Goal: Task Accomplishment & Management: Complete application form

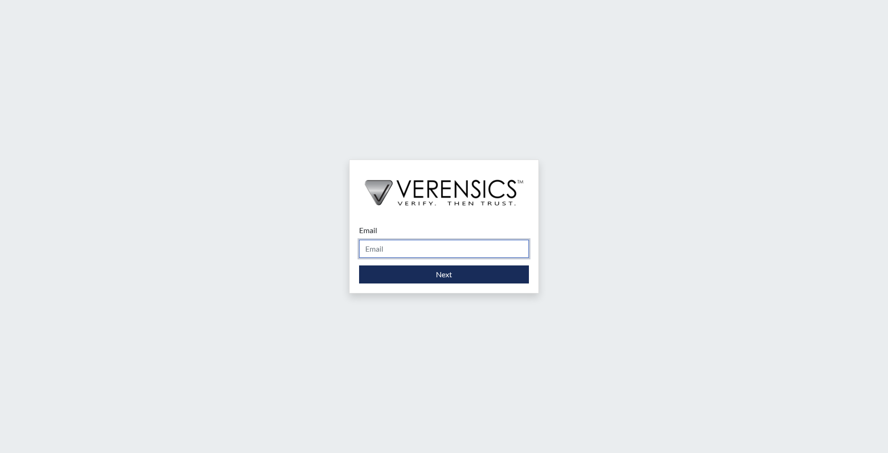
drag, startPoint x: 407, startPoint y: 245, endPoint x: 406, endPoint y: 253, distance: 8.7
click at [406, 245] on input "Email" at bounding box center [444, 249] width 170 height 18
type input "[EMAIL_ADDRESS][PERSON_NAME][DOMAIN_NAME]"
click at [456, 248] on input "[EMAIL_ADDRESS][PERSON_NAME][DOMAIN_NAME]" at bounding box center [444, 249] width 170 height 18
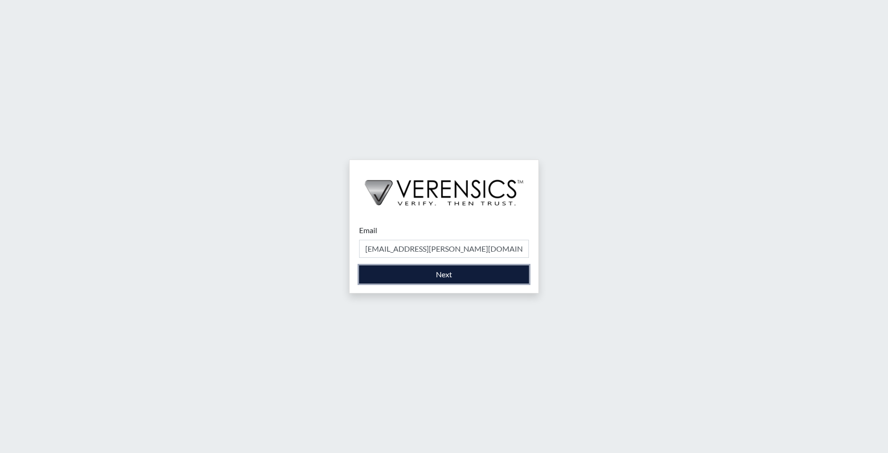
click at [440, 277] on button "Next" at bounding box center [444, 274] width 170 height 18
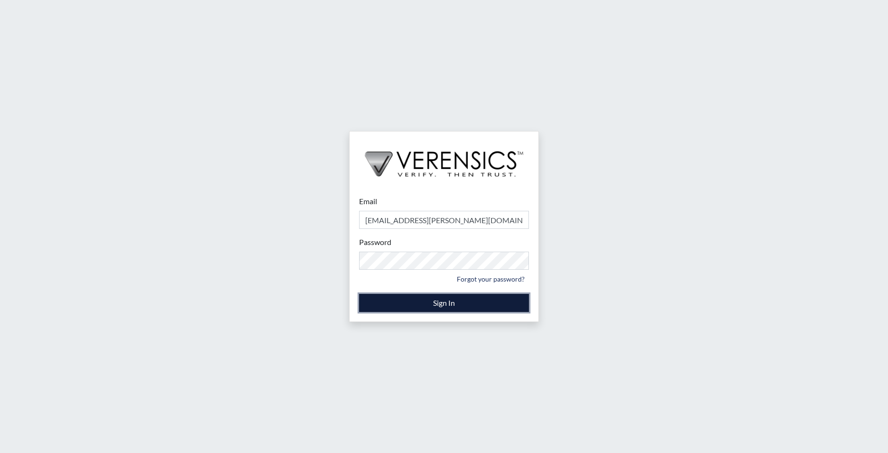
click at [375, 307] on button "Sign In" at bounding box center [444, 303] width 170 height 18
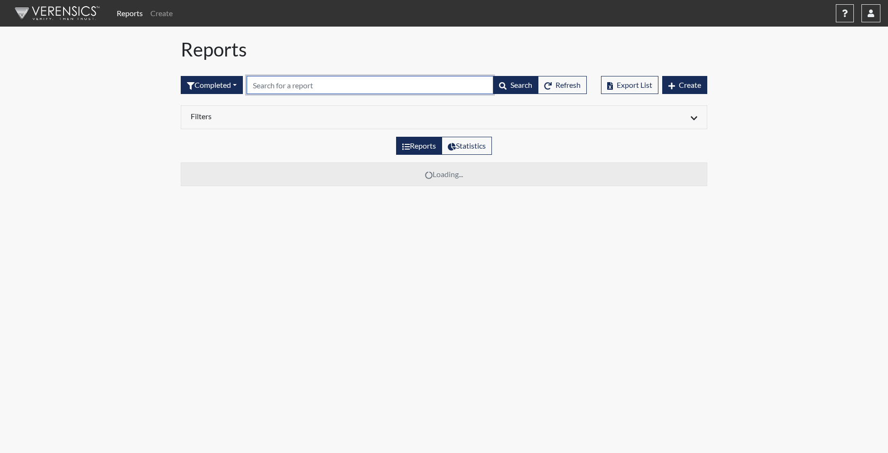
click at [291, 81] on input "text" at bounding box center [370, 85] width 247 height 18
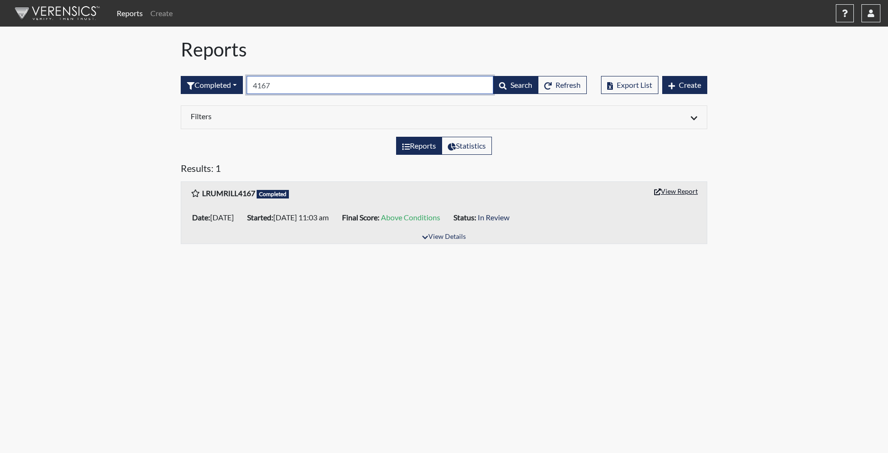
type input "4167"
click at [677, 189] on button "View Report" at bounding box center [676, 191] width 52 height 15
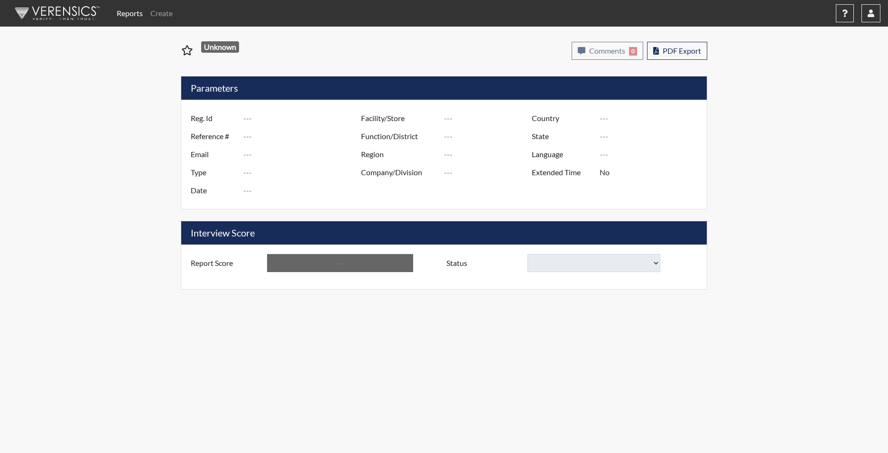
type input "LRUMRILL4167"
type input "50969"
type input "LARRY.RUMRILL@YAHOO.COM"
type input "Corrections Pre-Employment"
type input "Aug 27, 2025"
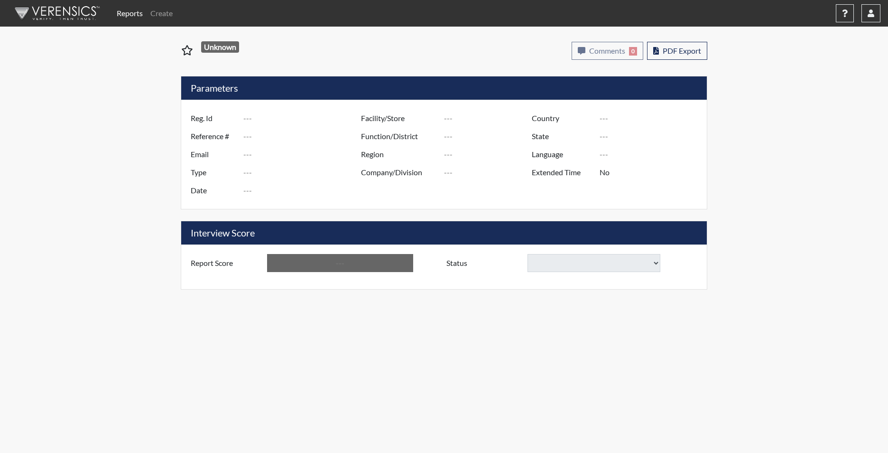
type input "Tyger River CI"
type input "[GEOGRAPHIC_DATA]"
type input "[US_STATE]"
type input "English"
type input "Yes"
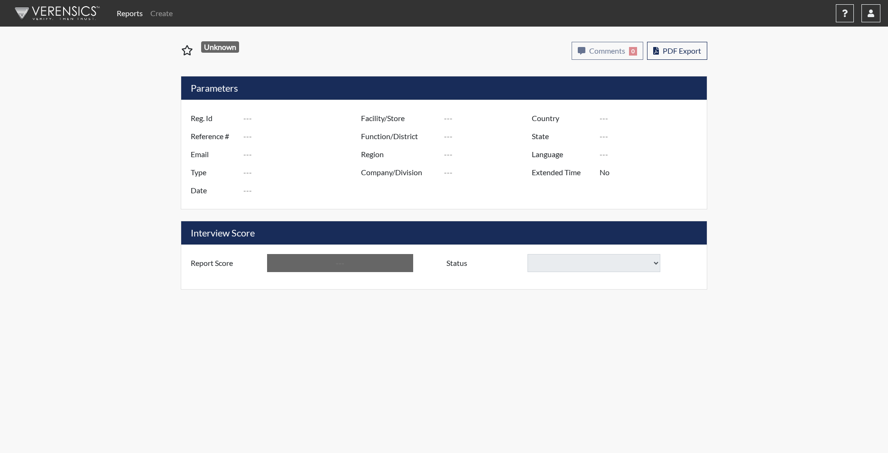
type input "Above Conditions"
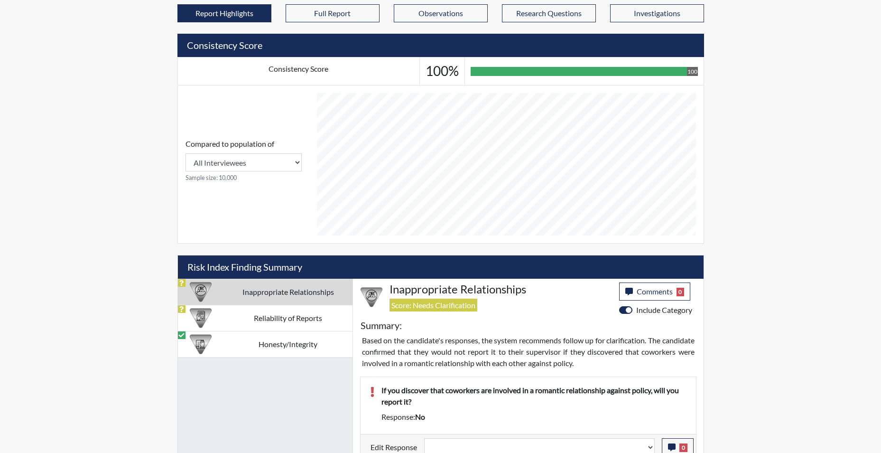
scroll to position [368, 0]
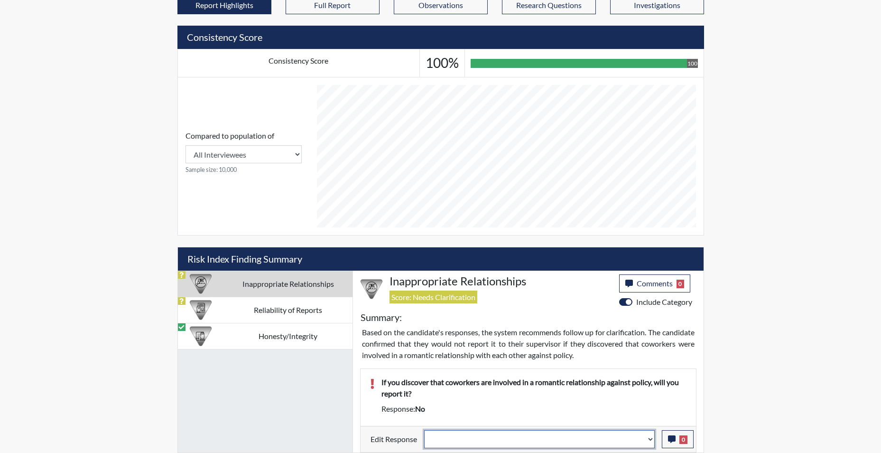
click at [652, 444] on select "Question is not relevant. Results will be updated. Reasonable explanation provi…" at bounding box center [539, 439] width 231 height 18
select select "reasonable-explanation-provided"
click at [424, 430] on select "Question is not relevant. Results will be updated. Reasonable explanation provi…" at bounding box center [539, 439] width 231 height 18
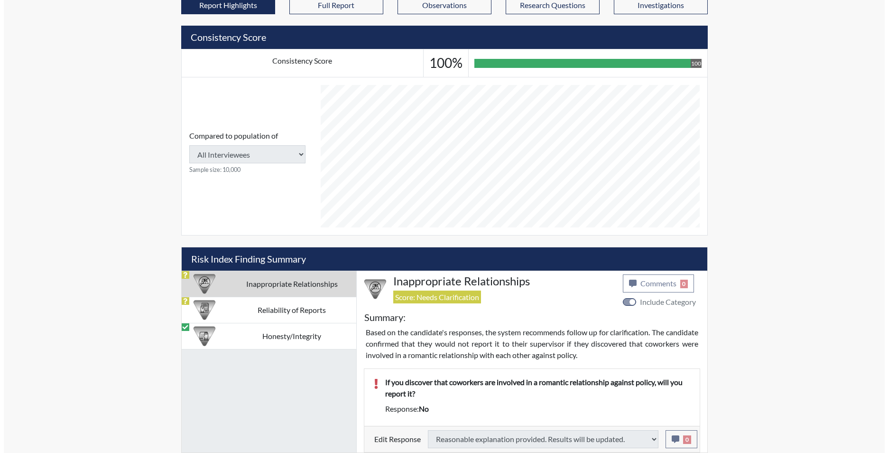
scroll to position [315, 0]
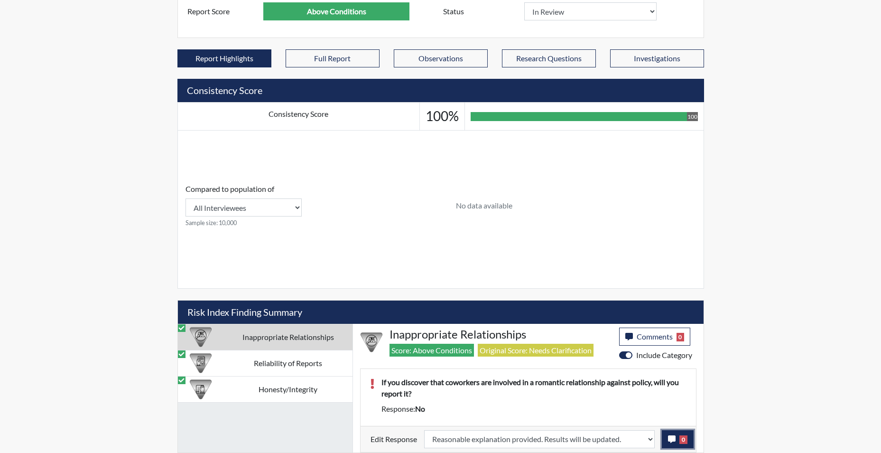
click at [674, 440] on icon "button" at bounding box center [672, 439] width 8 height 8
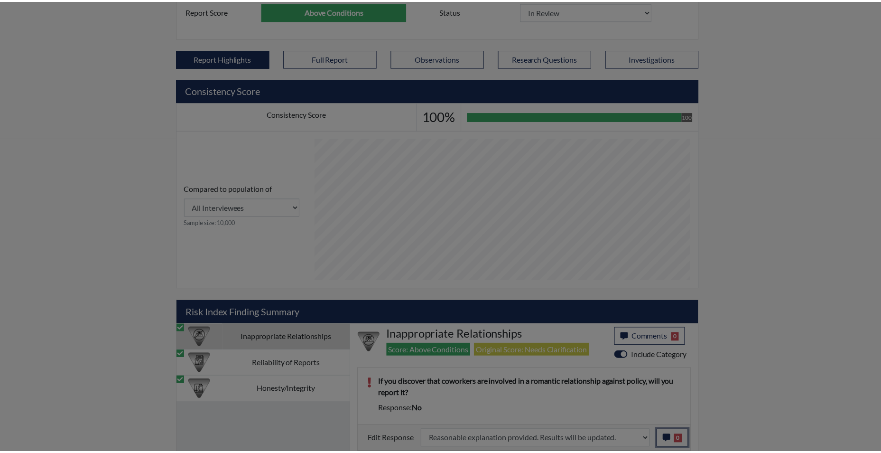
scroll to position [158, 394]
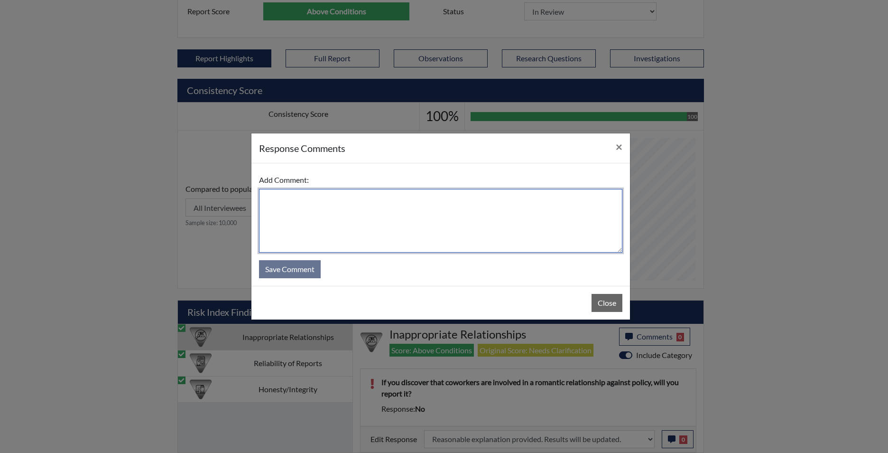
click at [517, 241] on textarea at bounding box center [440, 221] width 363 height 64
type textarea "app states yes"
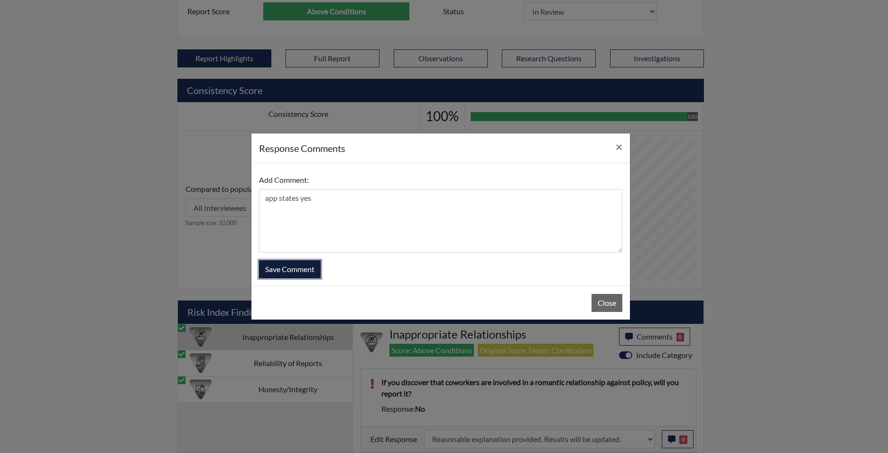
click at [299, 271] on button "Save Comment" at bounding box center [290, 269] width 62 height 18
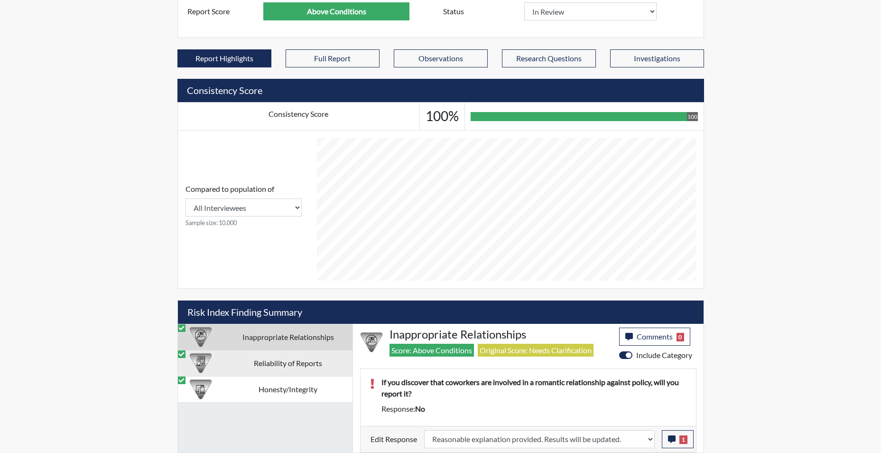
click at [279, 368] on td "Reliability of Reports" at bounding box center [288, 363] width 129 height 26
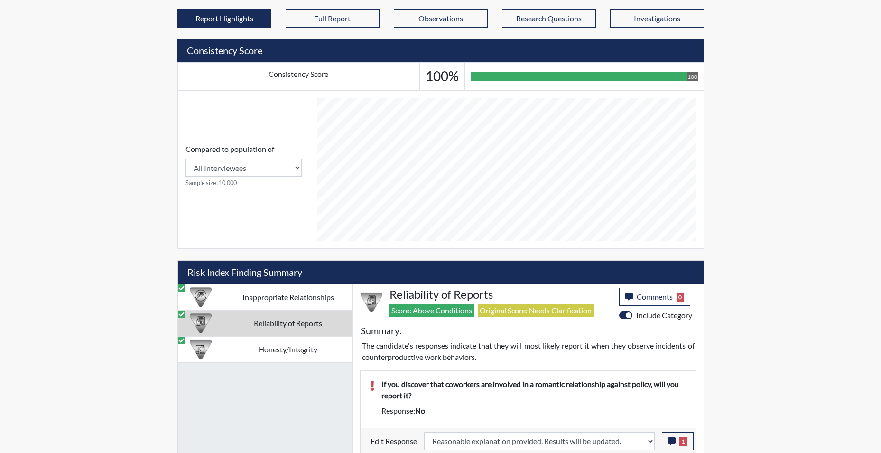
scroll to position [357, 0]
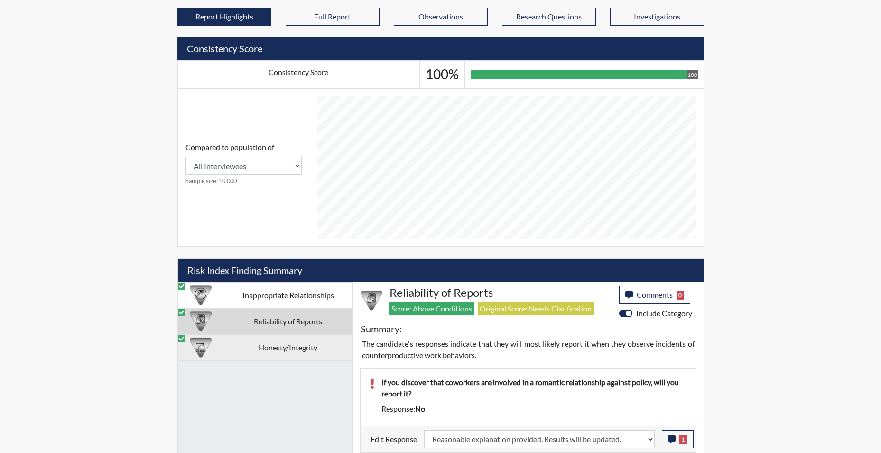
click at [279, 349] on td "Honesty/Integrity" at bounding box center [288, 347] width 129 height 26
select select
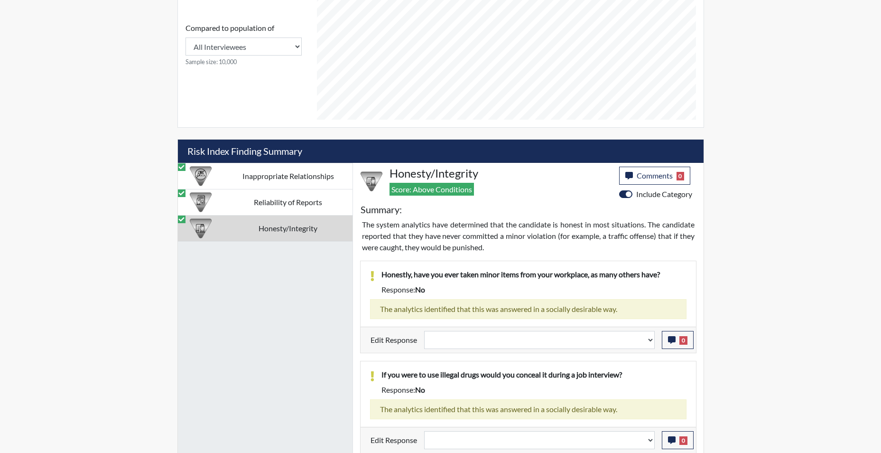
scroll to position [547, 0]
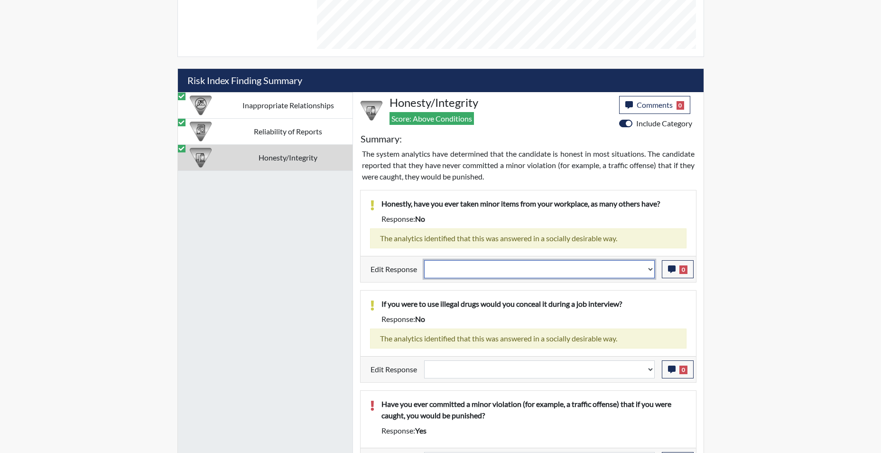
click at [649, 275] on select "Question is not relevant. Results will be updated. Reasonable explanation provi…" at bounding box center [539, 269] width 231 height 18
select select "reasonable-explanation-provided"
click at [424, 260] on select "Question is not relevant. Results will be updated. Reasonable explanation provi…" at bounding box center [539, 269] width 231 height 18
select select
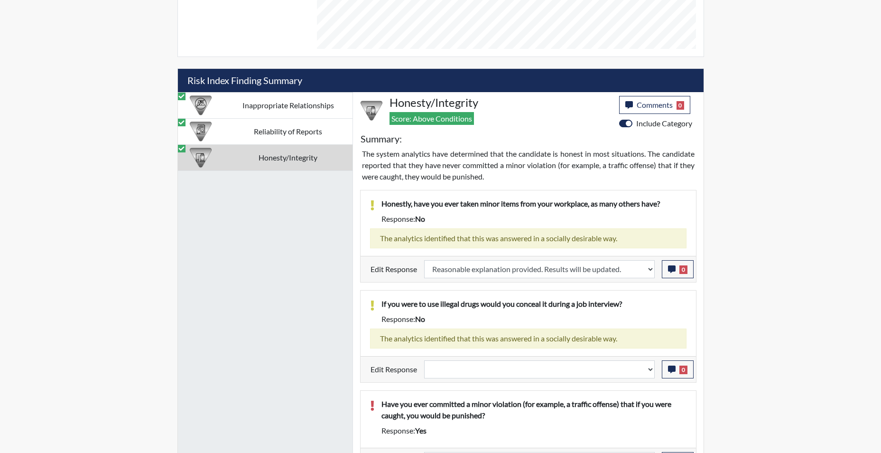
select select
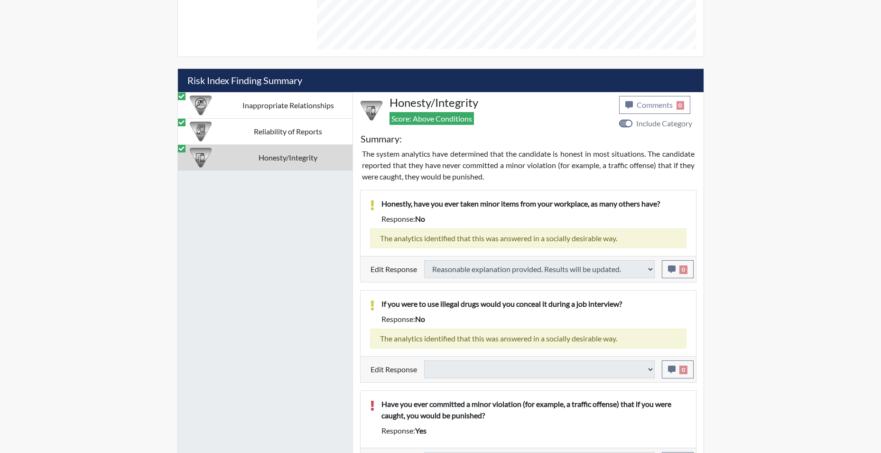
select select
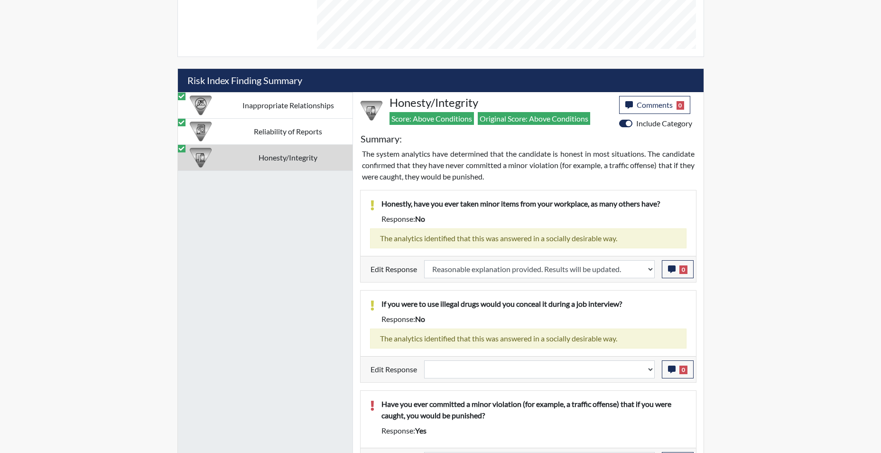
scroll to position [158, 394]
click at [651, 375] on select "Question is not relevant. Results will be updated. Reasonable explanation provi…" at bounding box center [539, 369] width 231 height 18
select select "reasonable-explanation-provided"
click at [424, 360] on select "Question is not relevant. Results will be updated. Reasonable explanation provi…" at bounding box center [539, 369] width 231 height 18
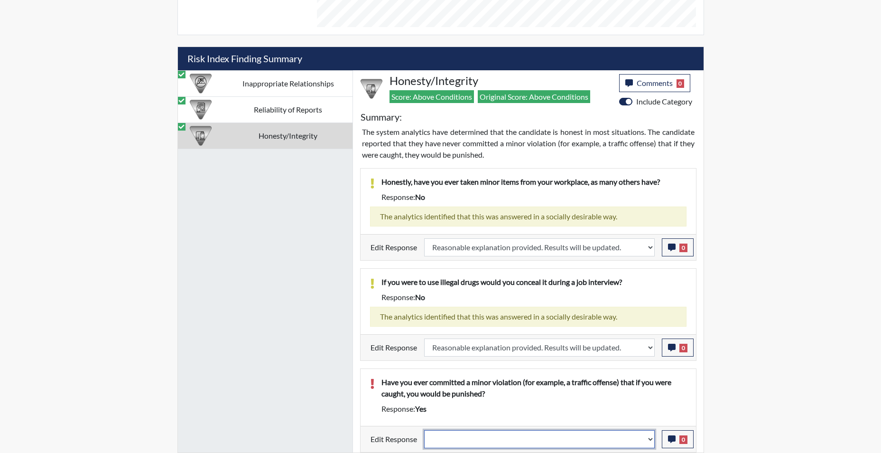
click at [649, 444] on select "Question is not relevant. Results will be updated. Reasonable explanation provi…" at bounding box center [539, 439] width 231 height 18
select select "reasonable-explanation-provided"
click at [424, 430] on select "Question is not relevant. Results will be updated. Reasonable explanation provi…" at bounding box center [539, 439] width 231 height 18
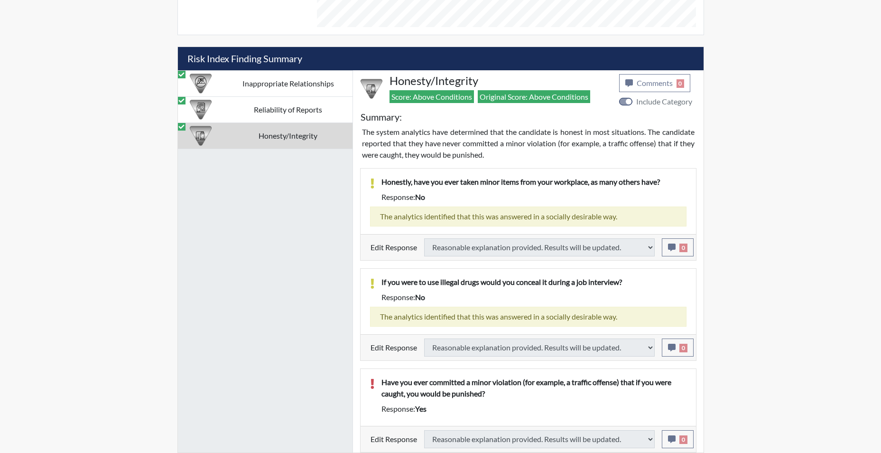
click at [281, 140] on td "Honesty/Integrity" at bounding box center [288, 135] width 129 height 26
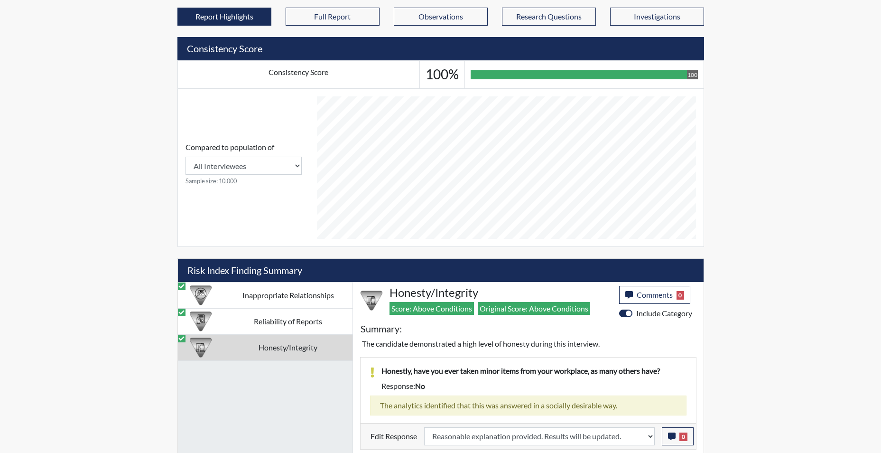
scroll to position [356, 0]
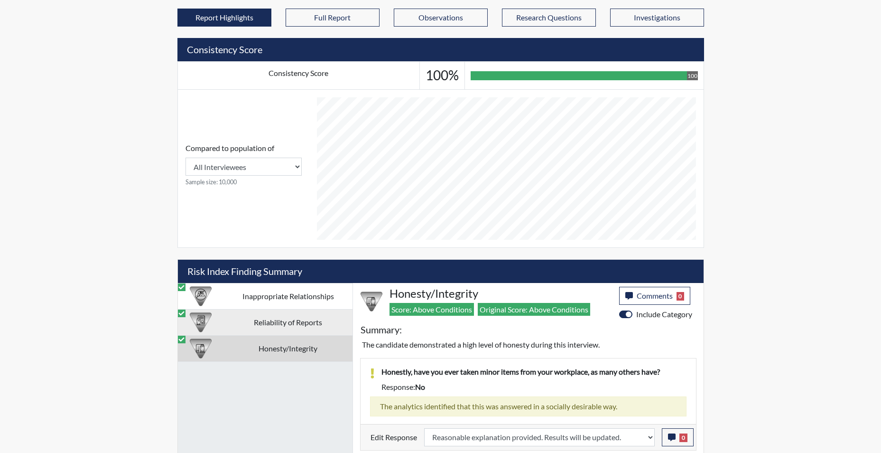
click at [295, 317] on td "Reliability of Reports" at bounding box center [288, 322] width 129 height 26
select select "reasonable-explanation-provided"
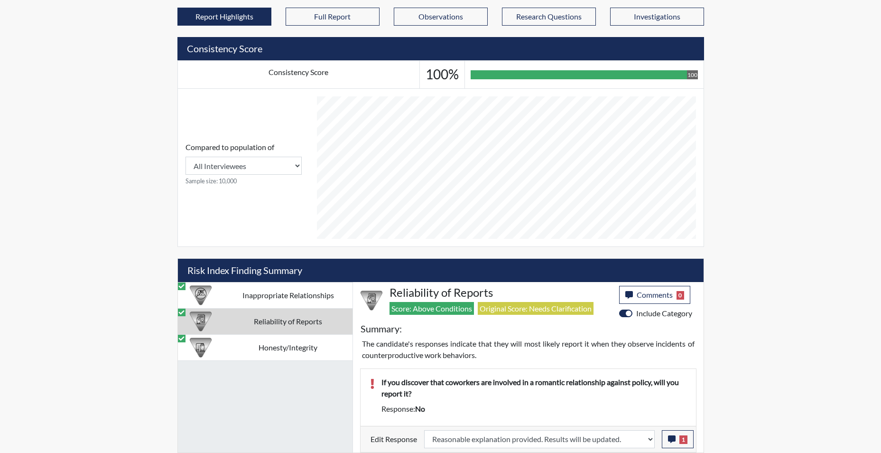
click at [317, 296] on td "Inappropriate Relationships" at bounding box center [288, 295] width 129 height 26
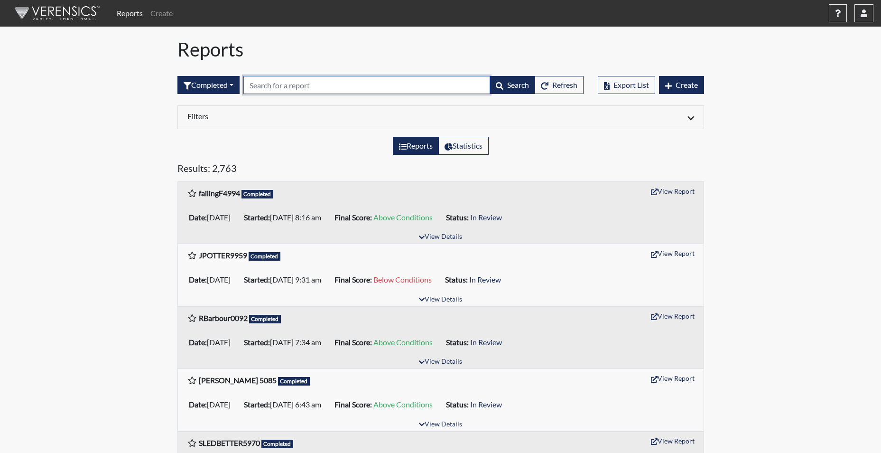
click at [316, 84] on input "text" at bounding box center [366, 85] width 247 height 18
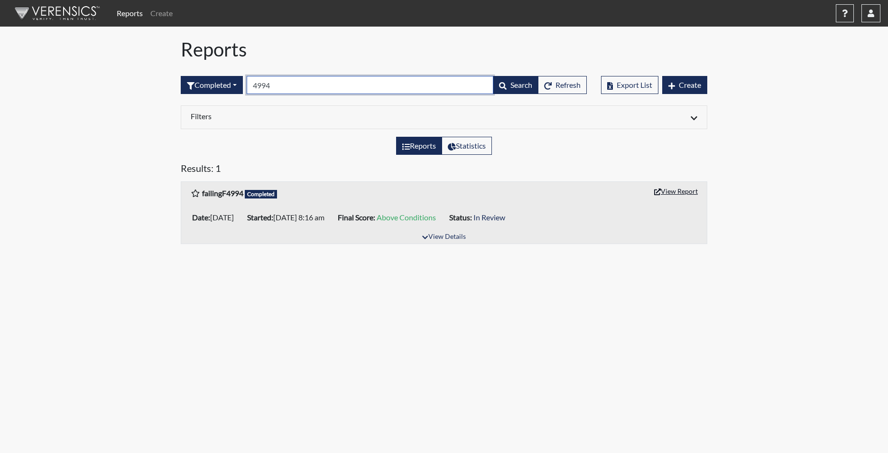
type input "4994"
click at [677, 190] on button "View Report" at bounding box center [676, 191] width 52 height 15
click at [670, 190] on button "View Report" at bounding box center [676, 191] width 52 height 15
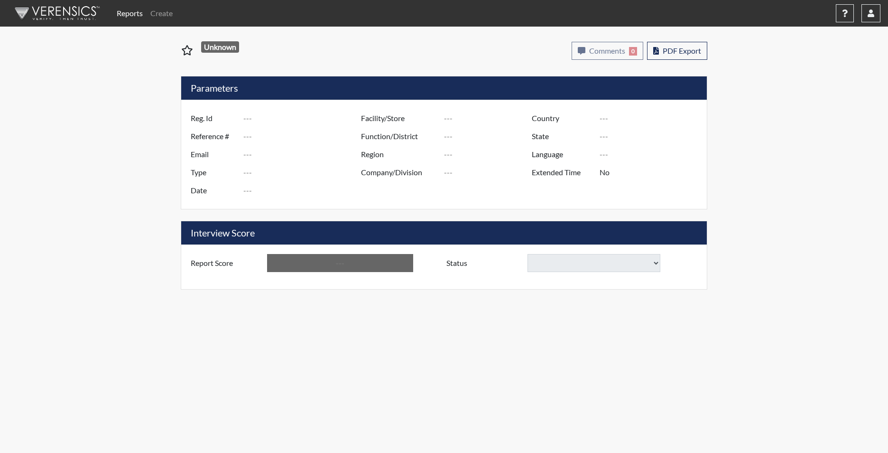
type input "failingF4994"
type input "51032"
type input "Roderick.Donnie@doc.sc.gov"
type input "Corrections Pre-Employment"
type input "Sep 2, 2025"
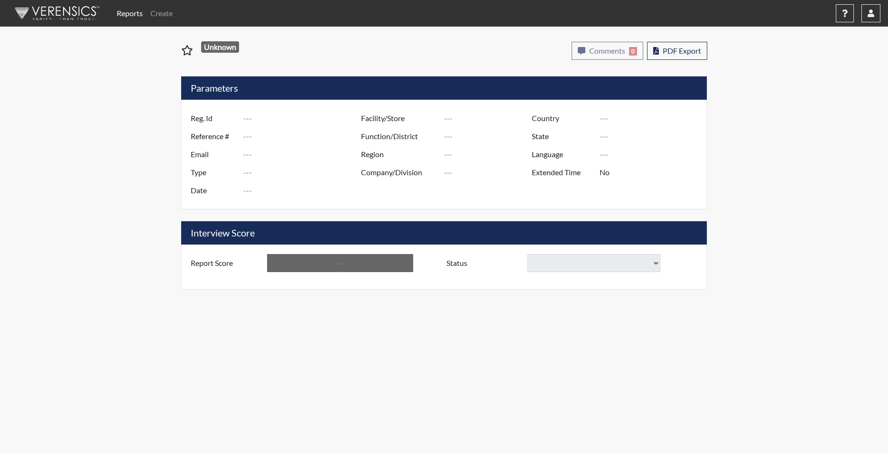
type input "Broad River CI"
type input "[GEOGRAPHIC_DATA]"
type input "[US_STATE]"
type input "English"
type input "Yes"
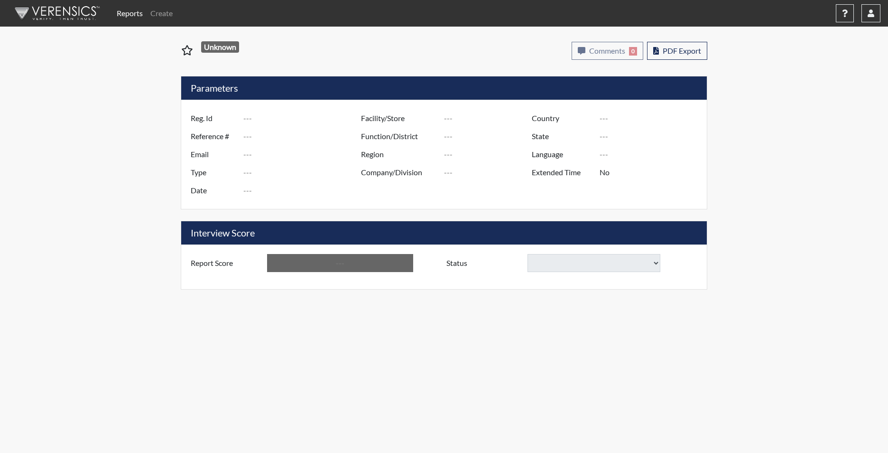
type input "Above Conditions"
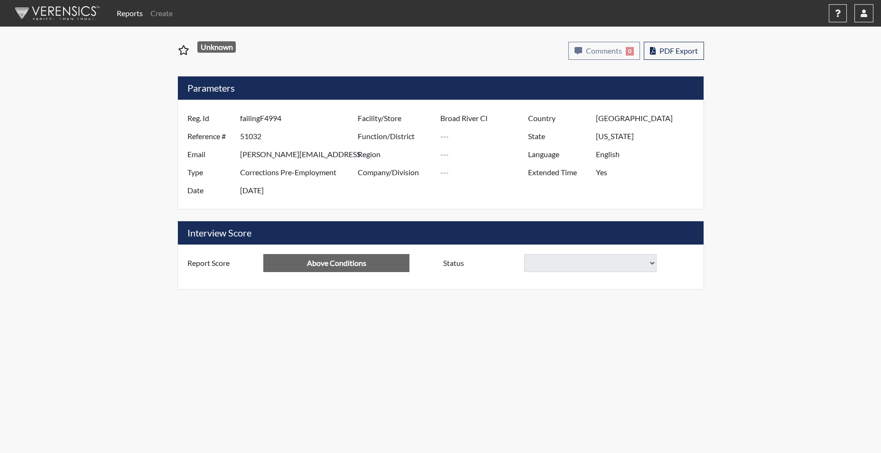
select select
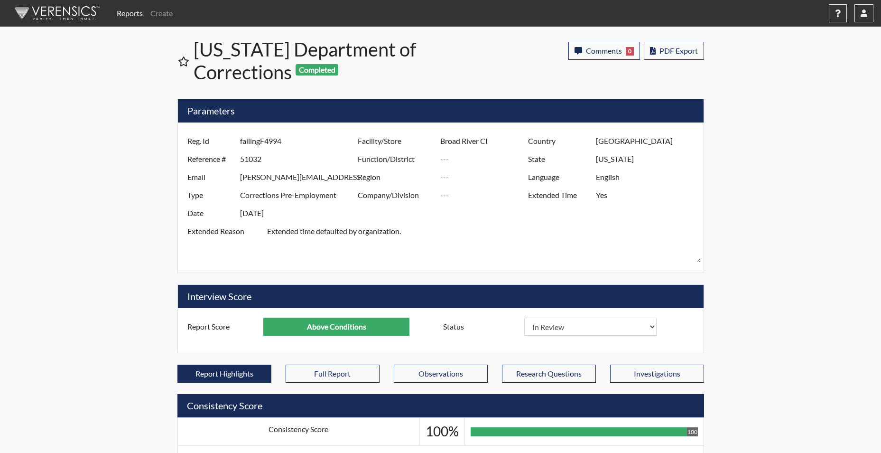
scroll to position [158, 394]
select select
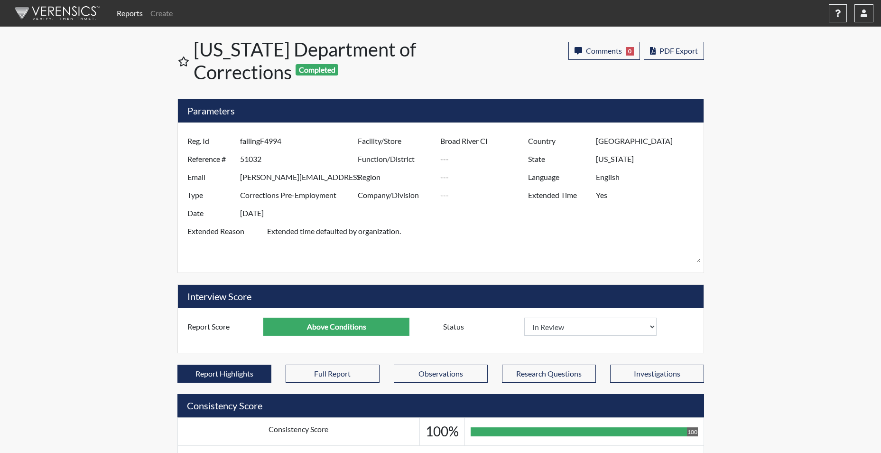
select select
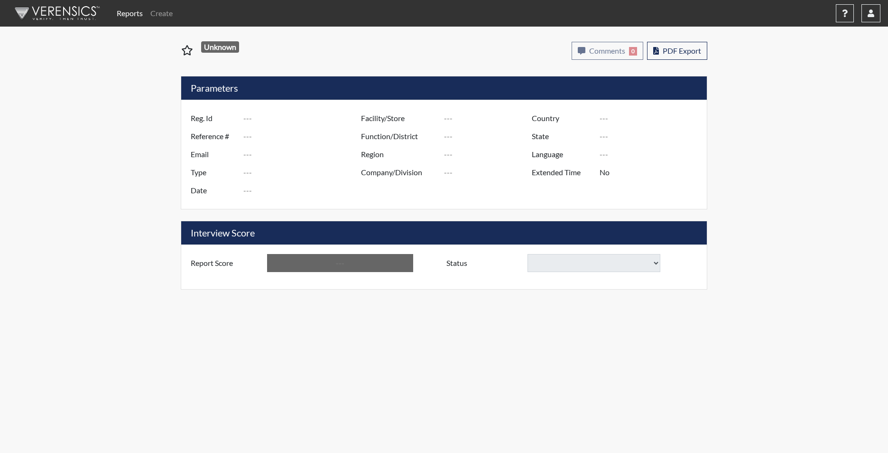
type input "failingF4994"
type input "51032"
type input "[PERSON_NAME][EMAIL_ADDRESS][PERSON_NAME][DOMAIN_NAME]"
type input "Corrections Pre-Employment"
type input "[DATE]"
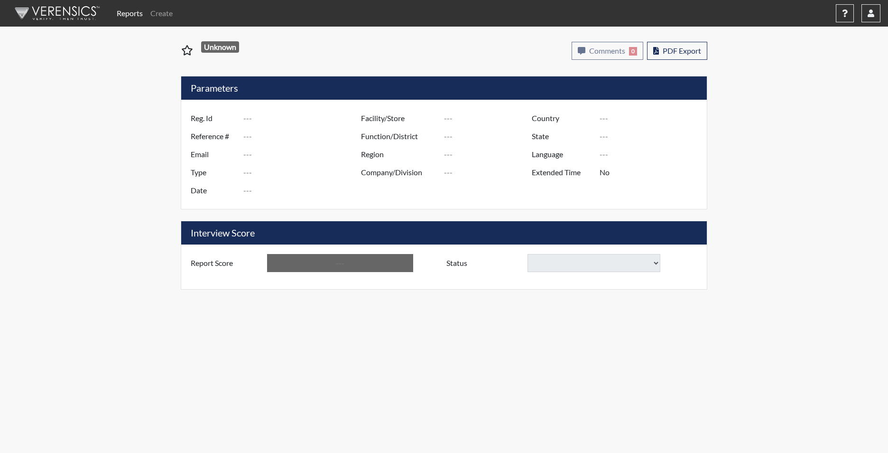
type input "Broad River CI"
type input "[GEOGRAPHIC_DATA]"
type input "[US_STATE]"
type input "English"
type input "Yes"
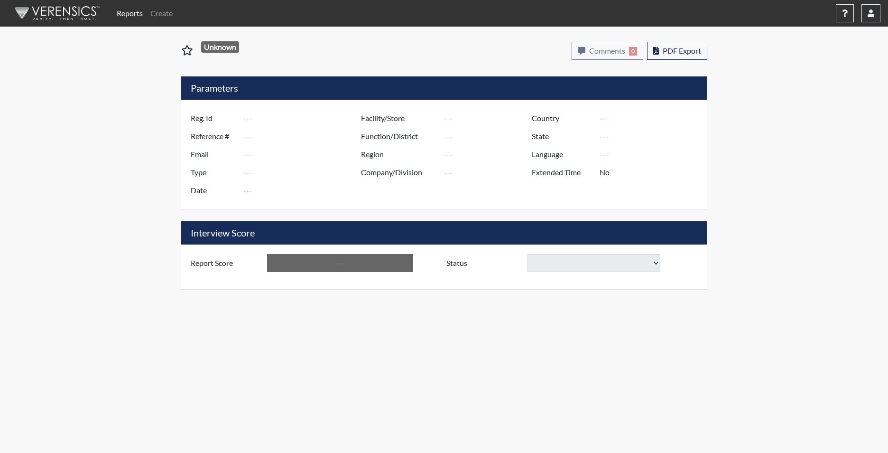
type input "Above Conditions"
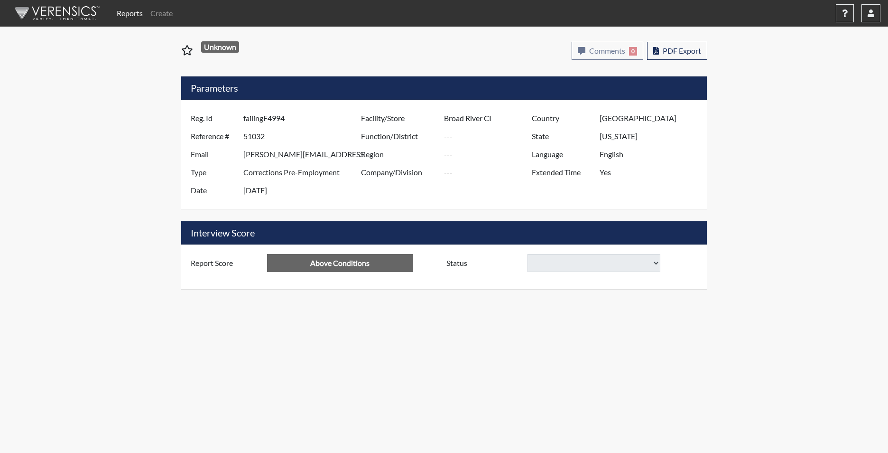
select select
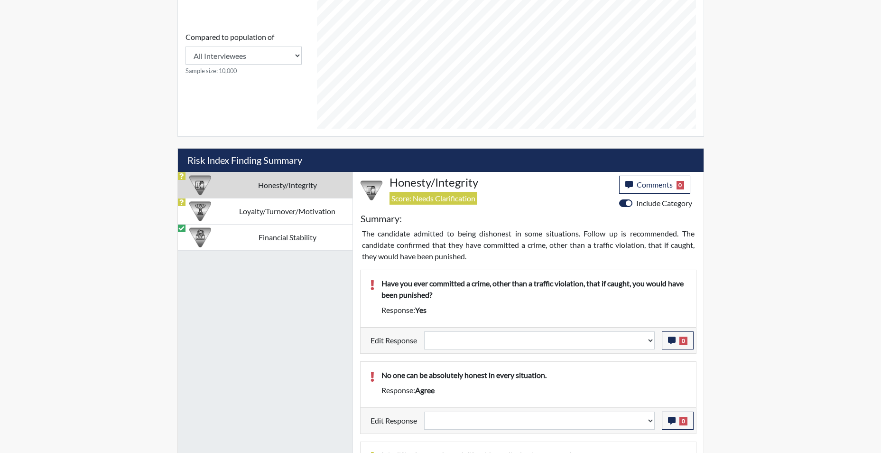
scroll to position [475, 0]
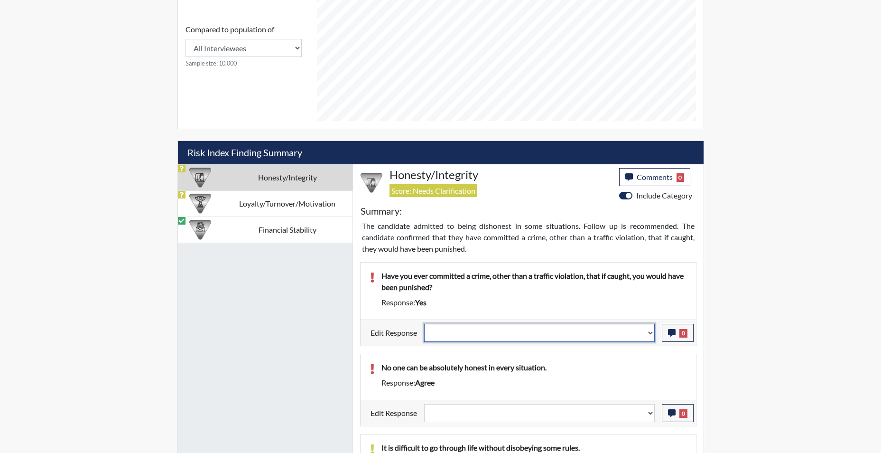
click at [649, 337] on select "Question is not relevant. Results will be updated. Reasonable explanation provi…" at bounding box center [539, 333] width 231 height 18
select select "reasonable-explanation-provided"
click at [424, 324] on select "Question is not relevant. Results will be updated. Reasonable explanation provi…" at bounding box center [539, 333] width 231 height 18
select select
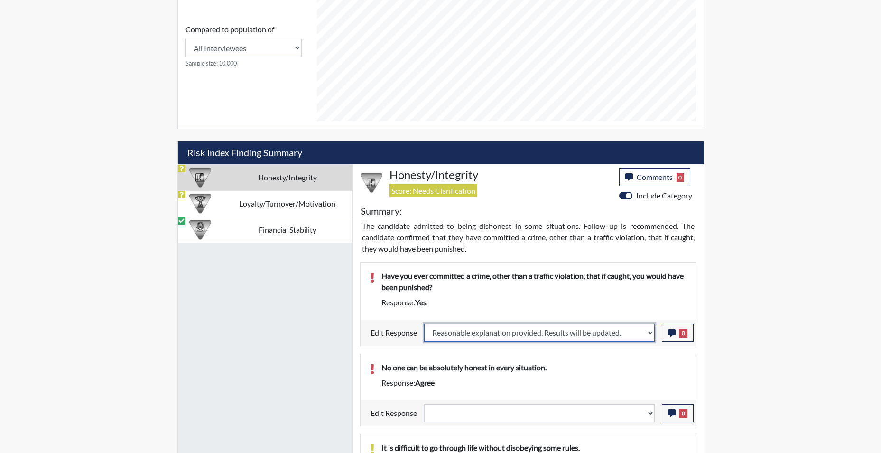
select select
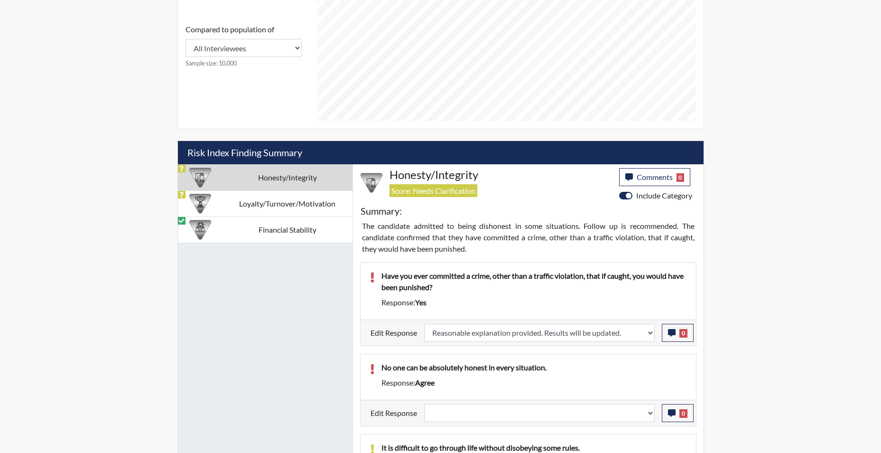
select select
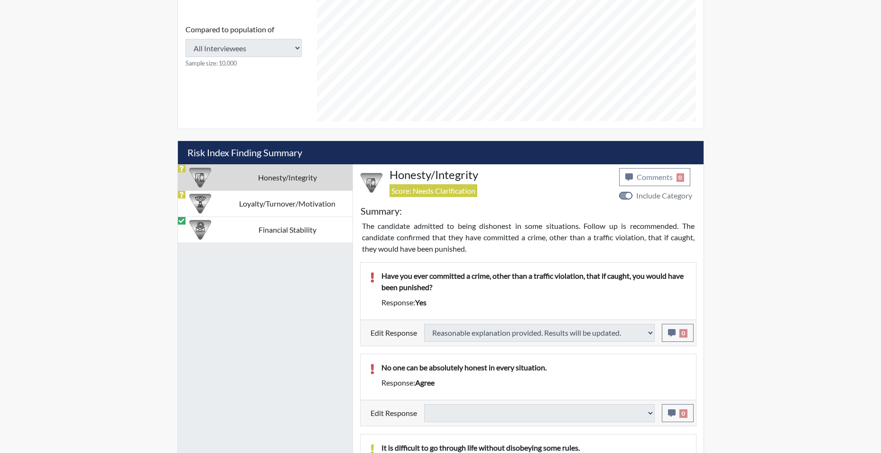
select select
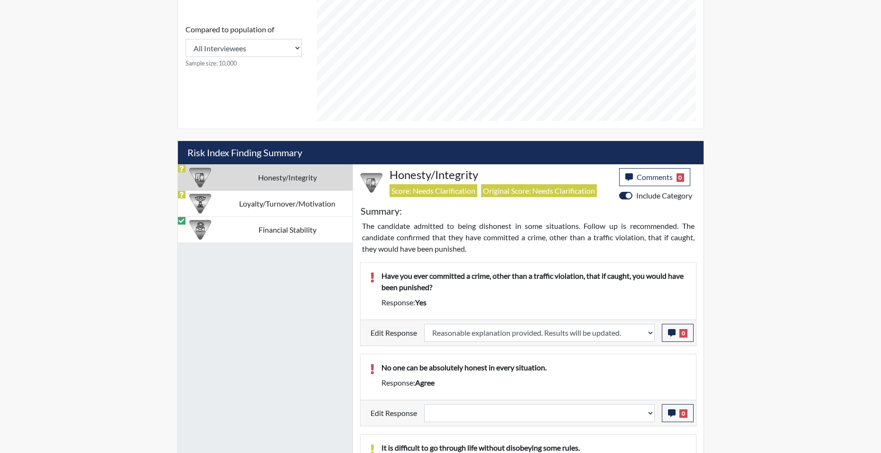
scroll to position [522, 0]
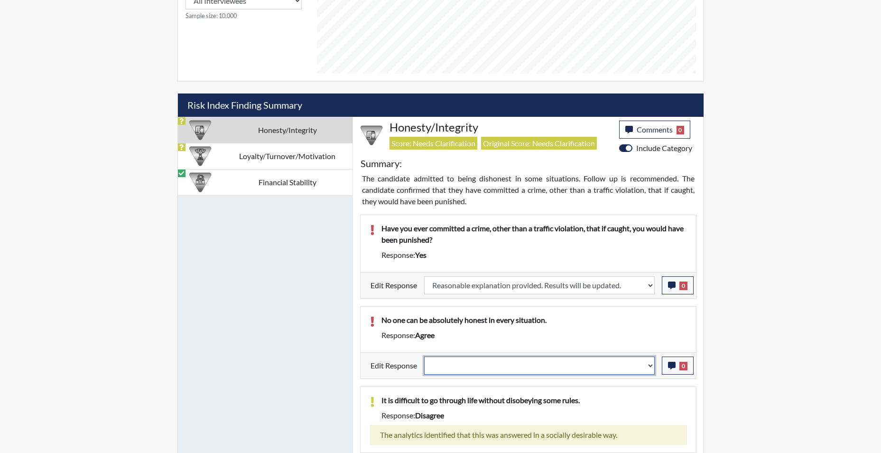
click at [654, 370] on select "Question is not relevant. Results will be updated. Reasonable explanation provi…" at bounding box center [539, 365] width 231 height 18
select select "reasonable-explanation-provided"
click at [424, 356] on select "Question is not relevant. Results will be updated. Reasonable explanation provi…" at bounding box center [539, 365] width 231 height 18
select select
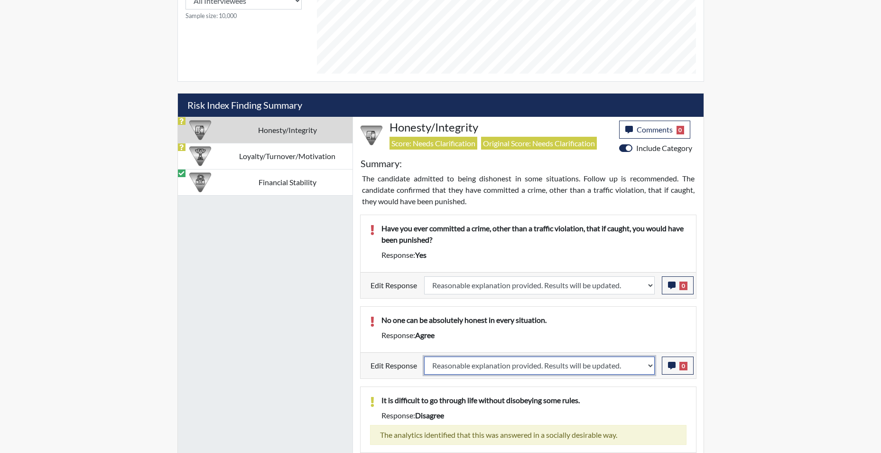
select select
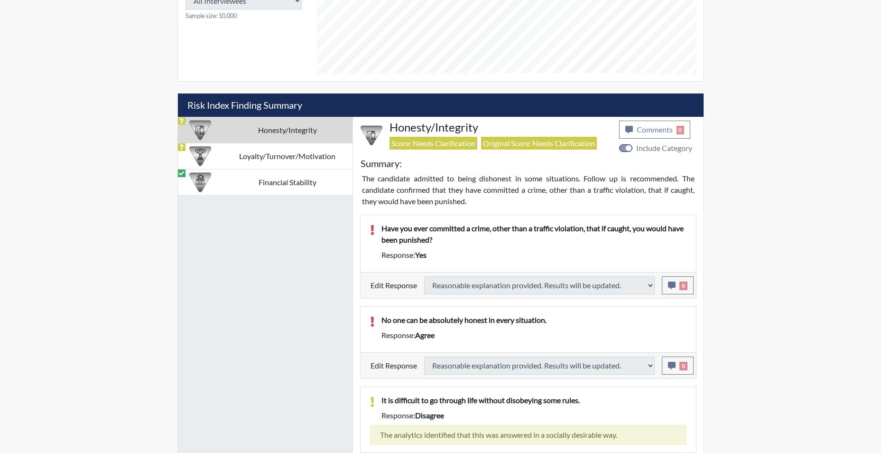
select select
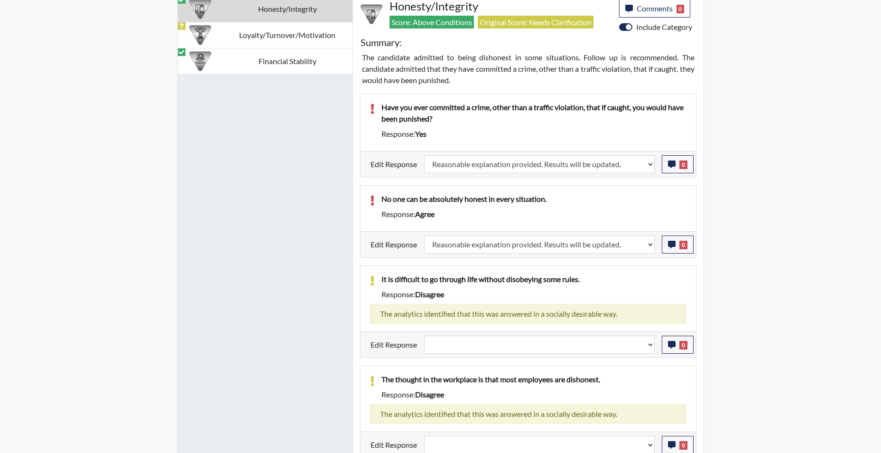
scroll to position [664, 0]
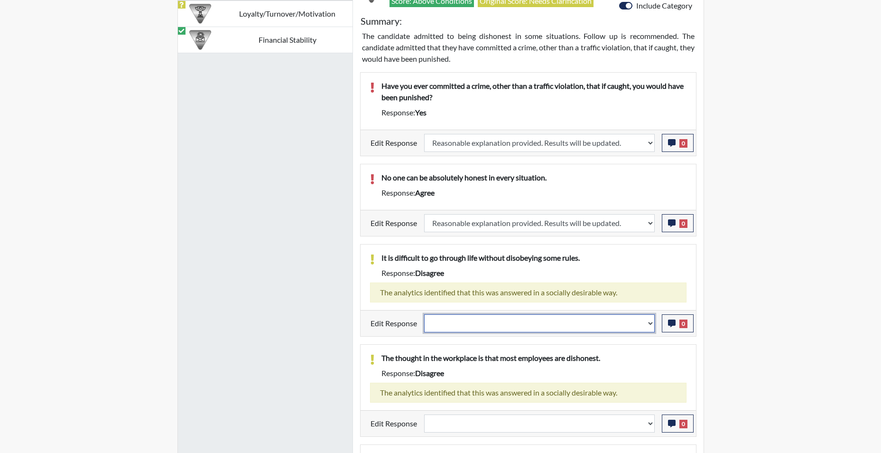
click at [649, 328] on select "Question is not relevant. Results will be updated. Reasonable explanation provi…" at bounding box center [539, 323] width 231 height 18
select select "reasonable-explanation-provided"
click at [424, 314] on select "Question is not relevant. Results will be updated. Reasonable explanation provi…" at bounding box center [539, 323] width 231 height 18
select select
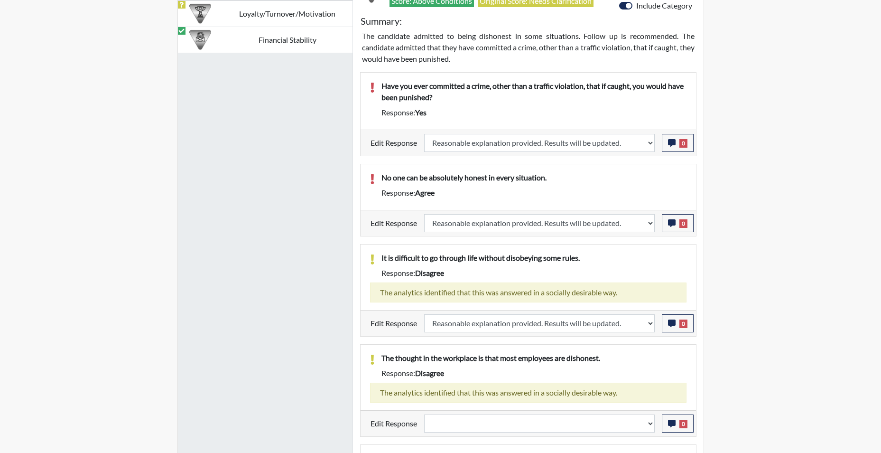
select select
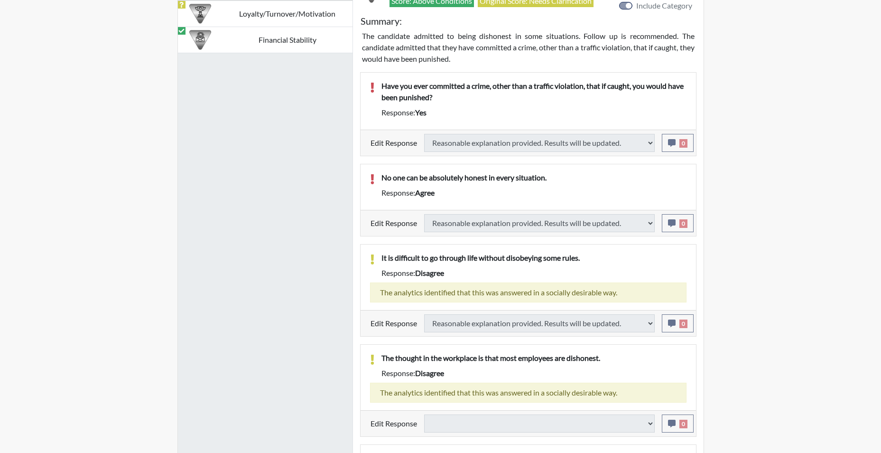
select select
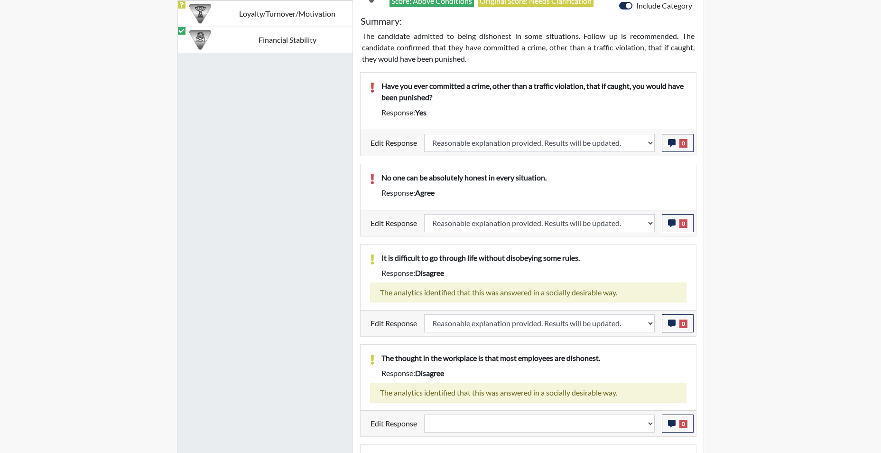
scroll to position [158, 394]
click at [669, 324] on icon "button" at bounding box center [672, 323] width 8 height 8
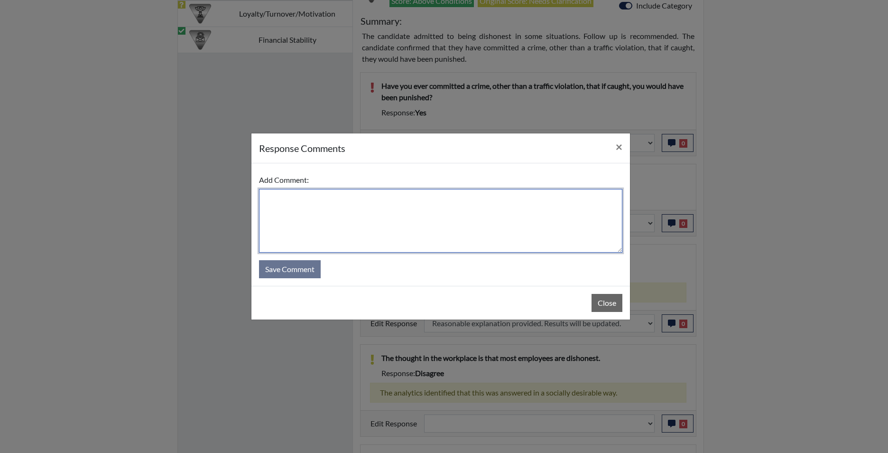
click at [445, 206] on textarea at bounding box center [440, 221] width 363 height 64
type textarea "app agrees"
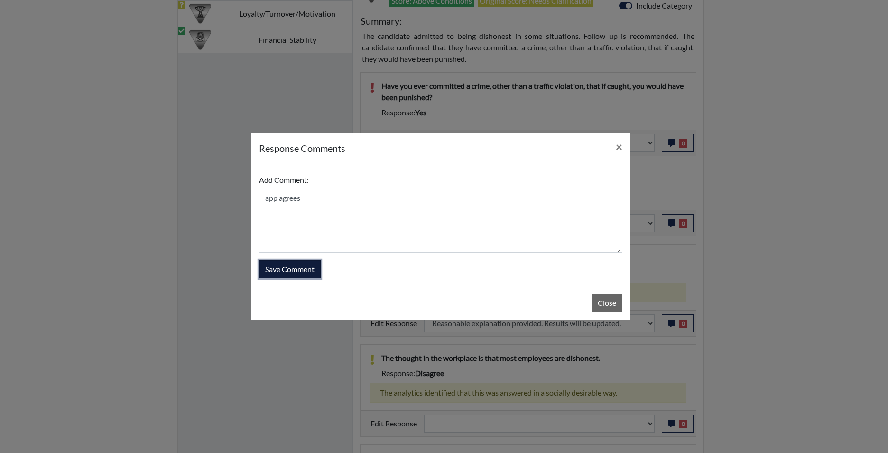
click at [292, 273] on button "Save Comment" at bounding box center [290, 269] width 62 height 18
select select
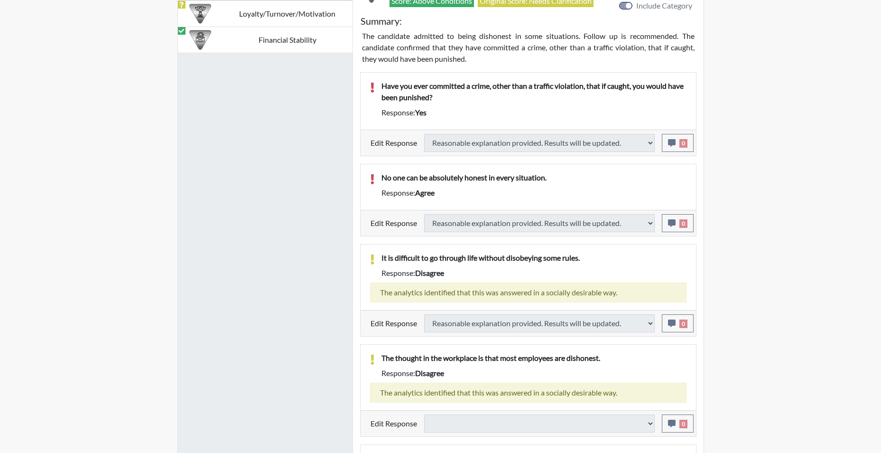
select select
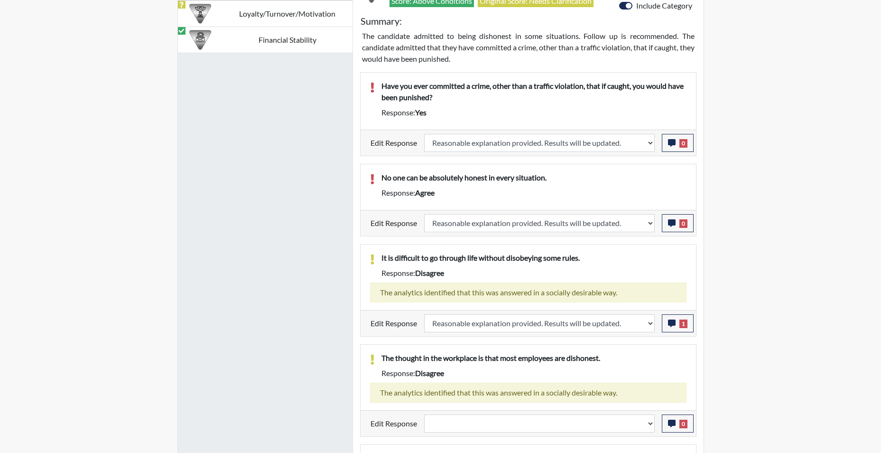
scroll to position [712, 0]
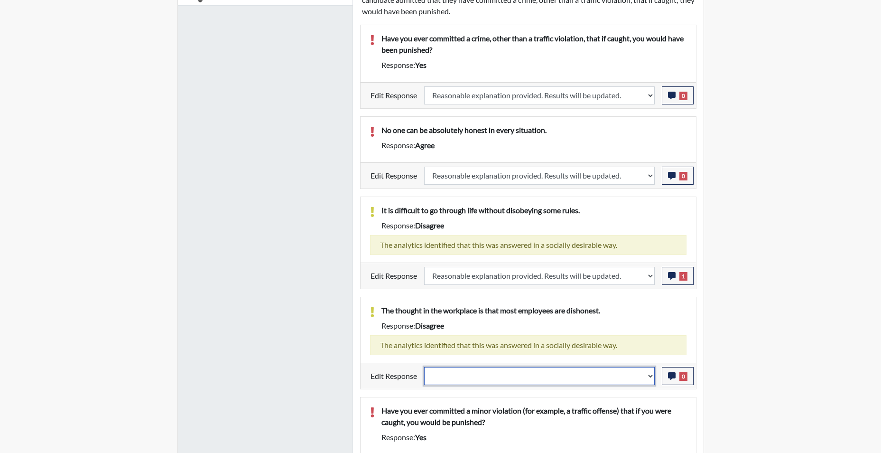
click at [651, 378] on select "Question is not relevant. Results will be updated. Reasonable explanation provi…" at bounding box center [539, 376] width 231 height 18
select select "reasonable-explanation-provided"
click at [424, 367] on select "Question is not relevant. Results will be updated. Reasonable explanation provi…" at bounding box center [539, 376] width 231 height 18
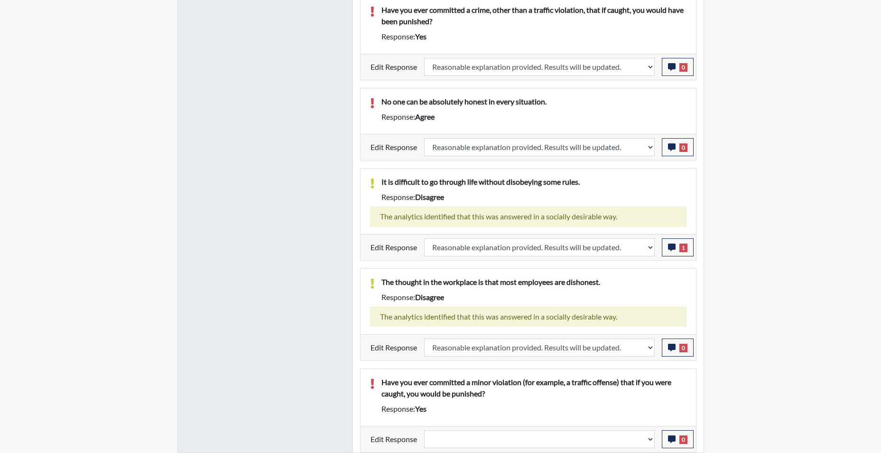
scroll to position [158, 394]
click at [652, 443] on select "Question is not relevant. Results will be updated. Reasonable explanation provi…" at bounding box center [539, 439] width 231 height 18
select select "reasonable-explanation-provided"
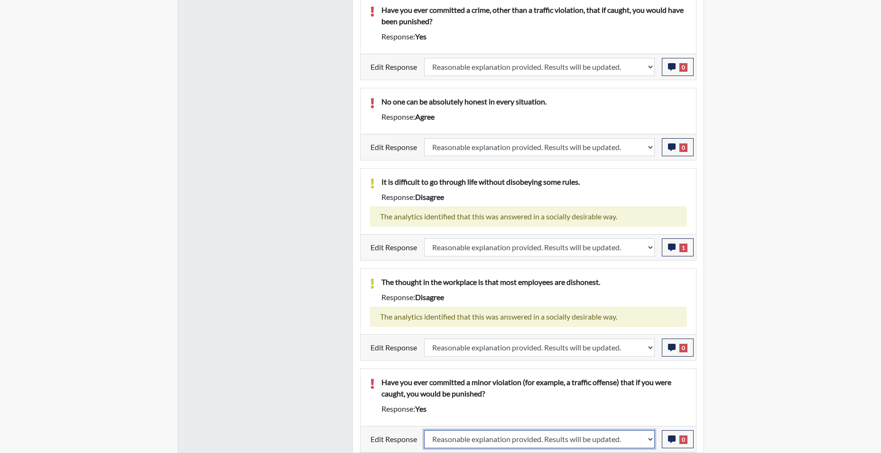
click at [424, 430] on select "Question is not relevant. Results will be updated. Reasonable explanation provi…" at bounding box center [539, 439] width 231 height 18
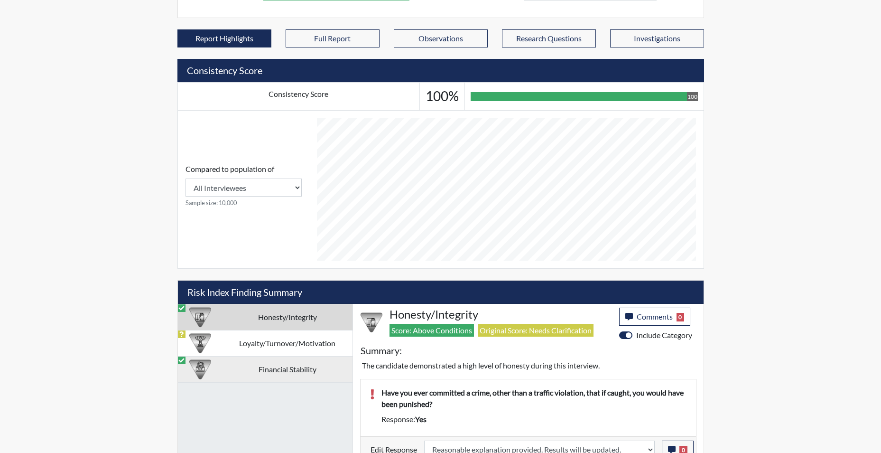
scroll to position [503, 0]
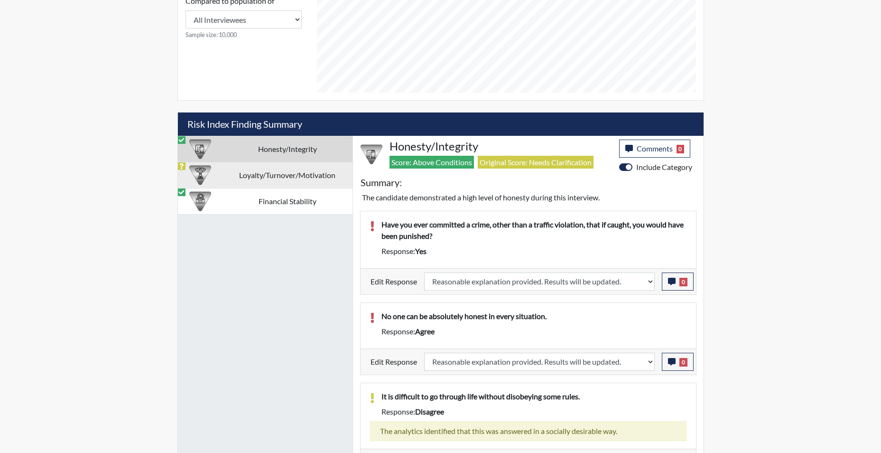
click at [291, 176] on td "Loyalty/Turnover/Motivation" at bounding box center [288, 175] width 130 height 26
select select
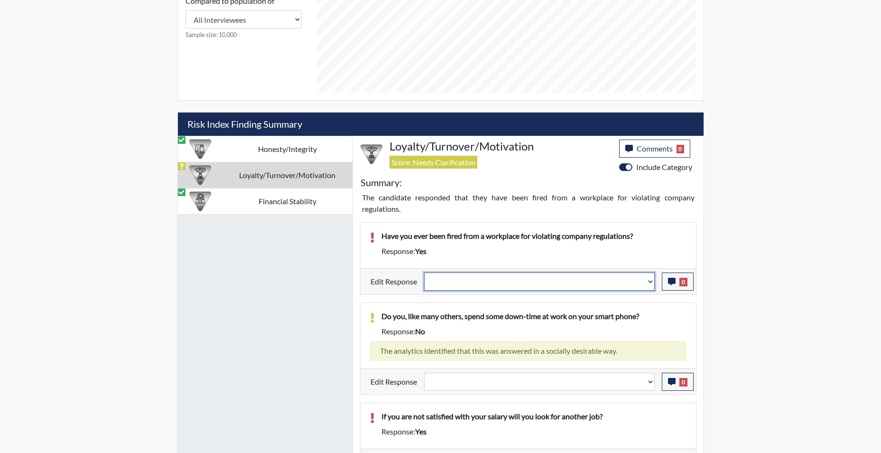
click at [647, 286] on select "Question is not relevant. Results will be updated. Reasonable explanation provi…" at bounding box center [539, 281] width 231 height 18
select select "reasonable-explanation-provided"
click at [424, 272] on select "Question is not relevant. Results will be updated. Reasonable explanation provi…" at bounding box center [539, 281] width 231 height 18
select select
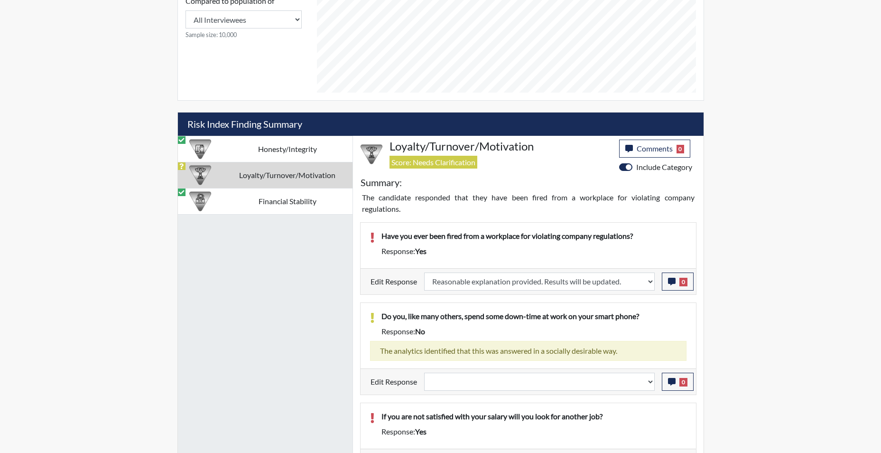
select select
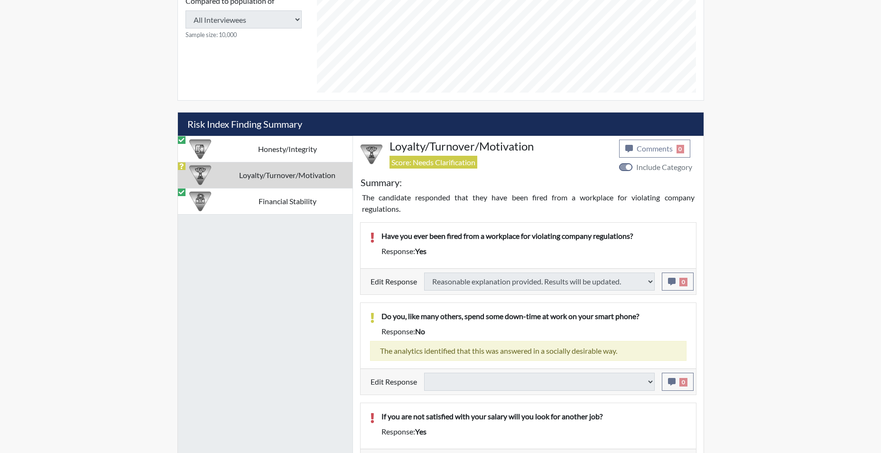
select select
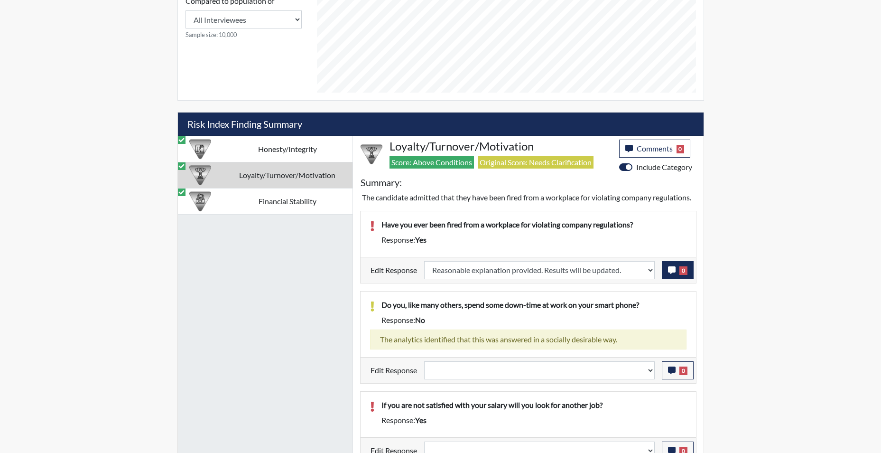
scroll to position [158, 394]
click at [671, 274] on icon "button" at bounding box center [672, 270] width 8 height 8
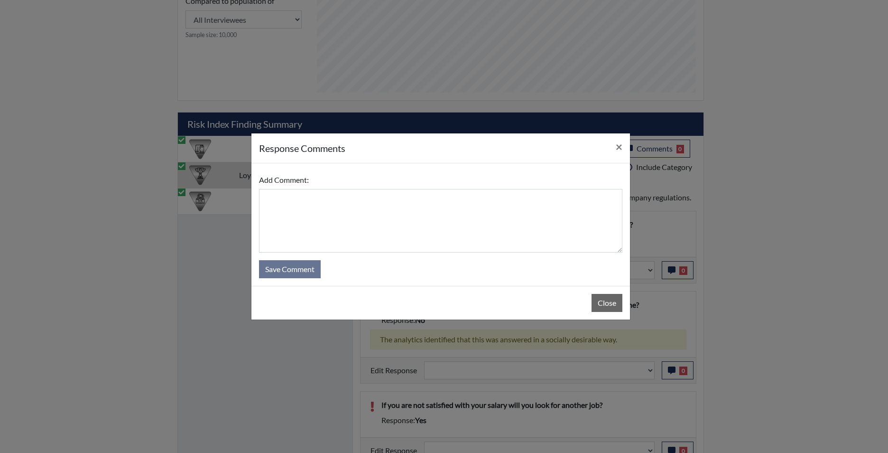
click at [422, 184] on div "Add Comment:" at bounding box center [440, 212] width 363 height 82
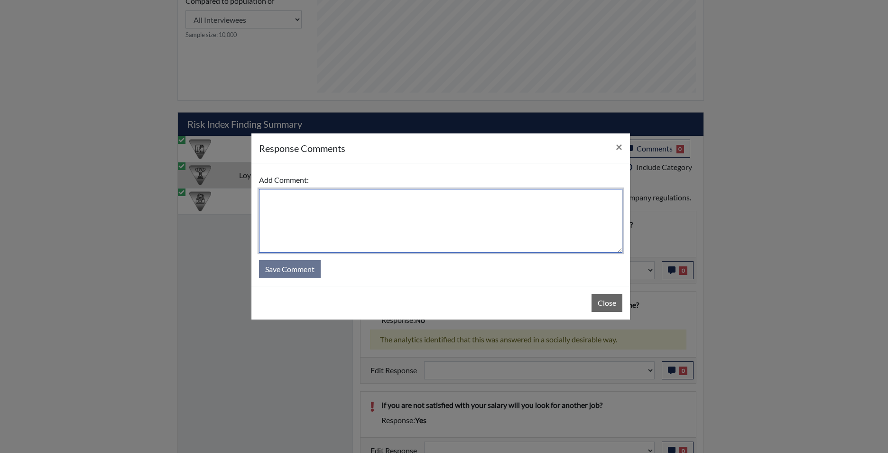
click at [422, 209] on textarea at bounding box center [440, 221] width 363 height 64
type textarea "he was terminated for jacknife a truck to get out of a small spot which violate…"
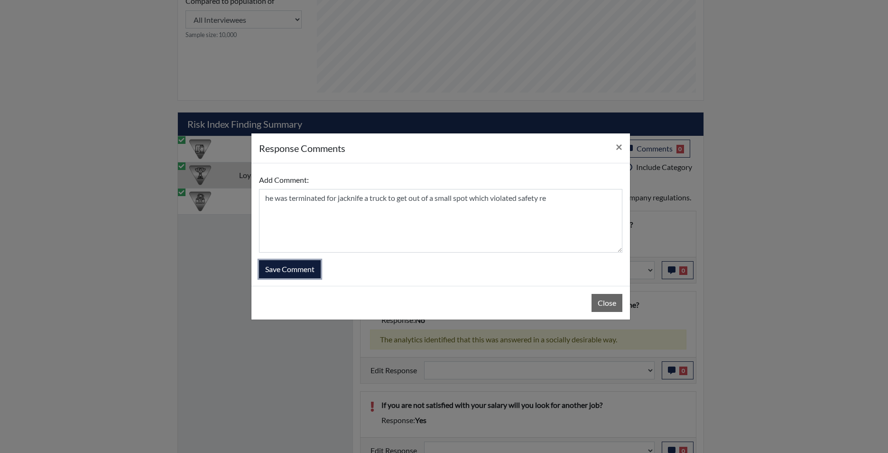
click at [309, 271] on button "Save Comment" at bounding box center [290, 269] width 62 height 18
select select
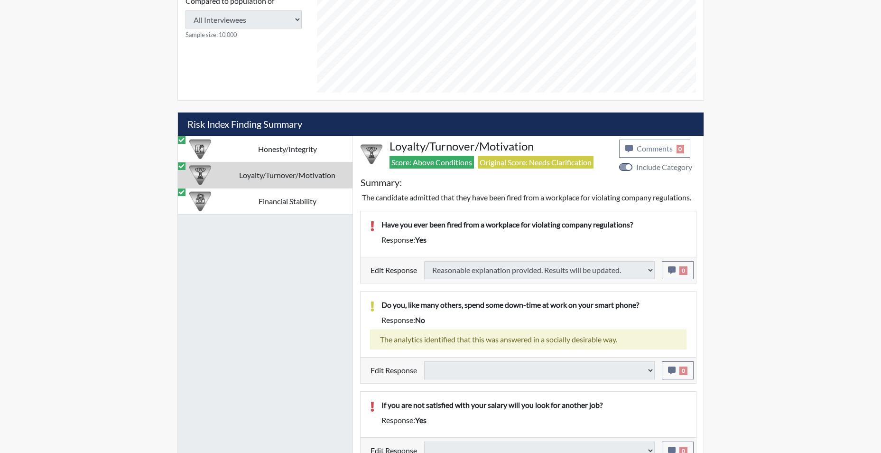
select select
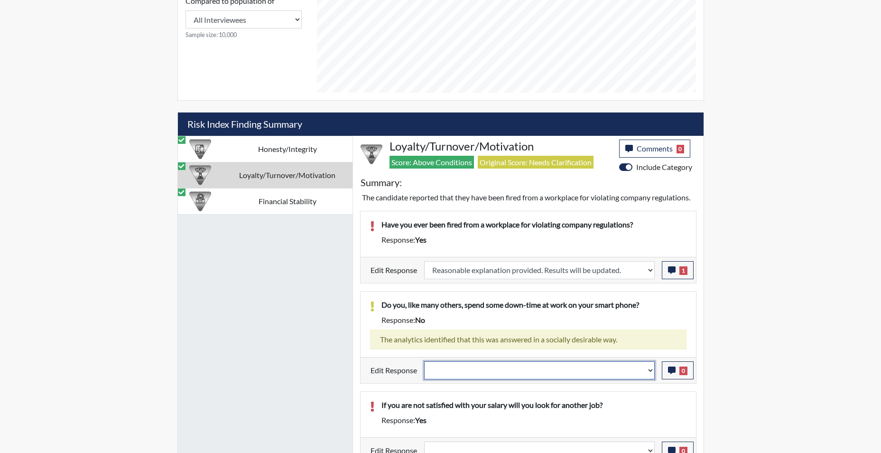
click at [651, 379] on select "Question is not relevant. Results will be updated. Reasonable explanation provi…" at bounding box center [539, 370] width 231 height 18
select select "reasonable-explanation-provided"
click at [424, 372] on select "Question is not relevant. Results will be updated. Reasonable explanation provi…" at bounding box center [539, 370] width 231 height 18
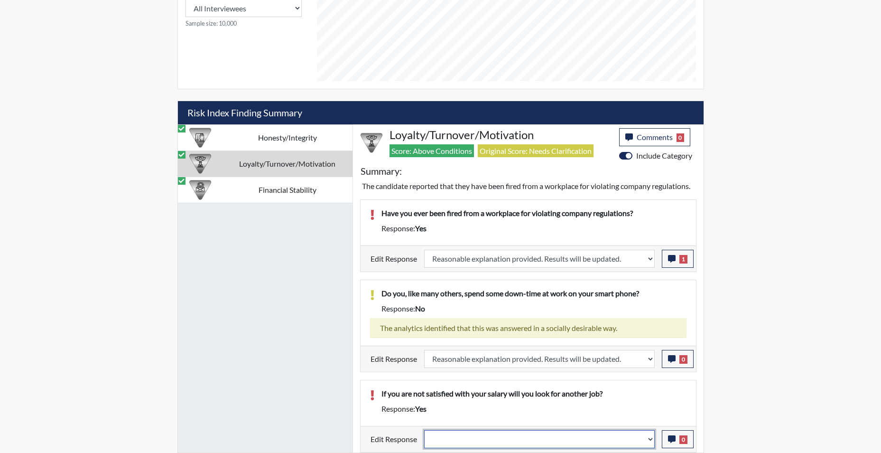
click at [648, 441] on select "Question is not relevant. Results will be updated. Reasonable explanation provi…" at bounding box center [539, 439] width 231 height 18
select select "reasonable-explanation-provided"
click at [424, 430] on select "Question is not relevant. Results will be updated. Reasonable explanation provi…" at bounding box center [539, 439] width 231 height 18
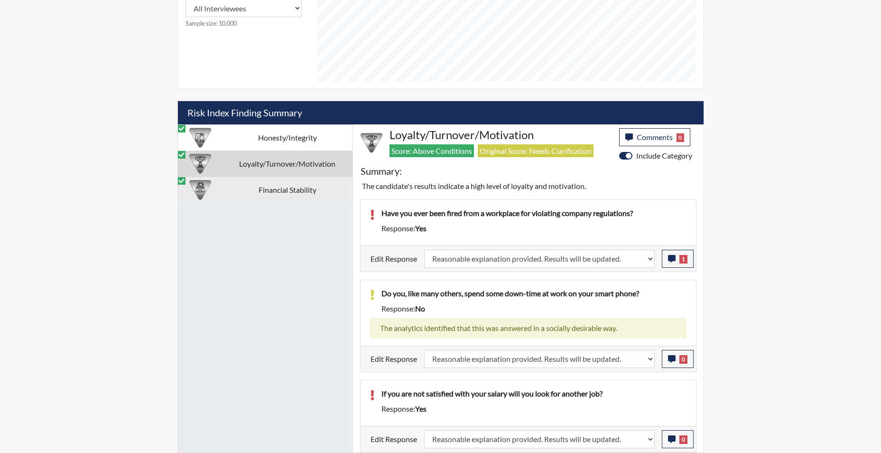
click at [292, 192] on td "Financial Stability" at bounding box center [288, 190] width 130 height 26
select select
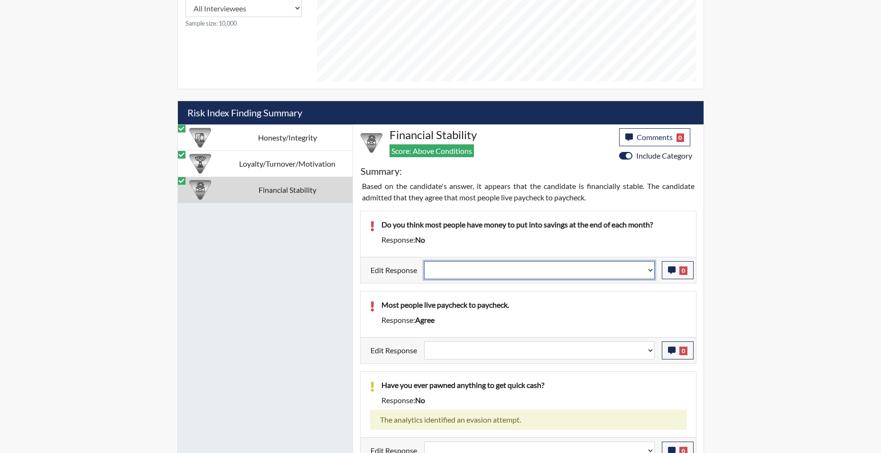
click at [651, 275] on select "Question is not relevant. Results will be updated. Reasonable explanation provi…" at bounding box center [539, 270] width 231 height 18
select select "reasonable-explanation-provided"
click at [424, 261] on select "Question is not relevant. Results will be updated. Reasonable explanation provi…" at bounding box center [539, 270] width 231 height 18
select select
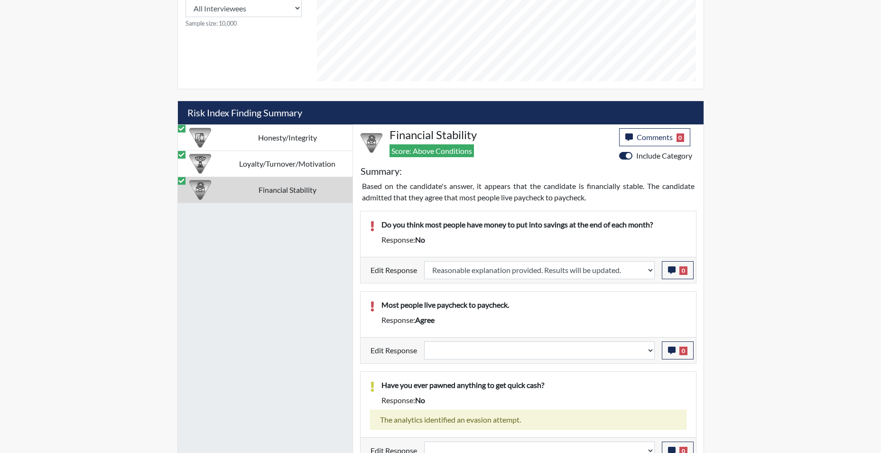
select select
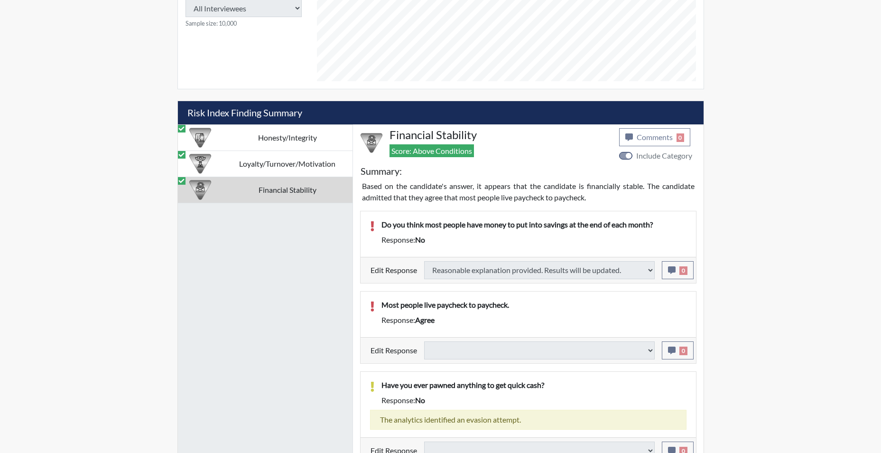
select select
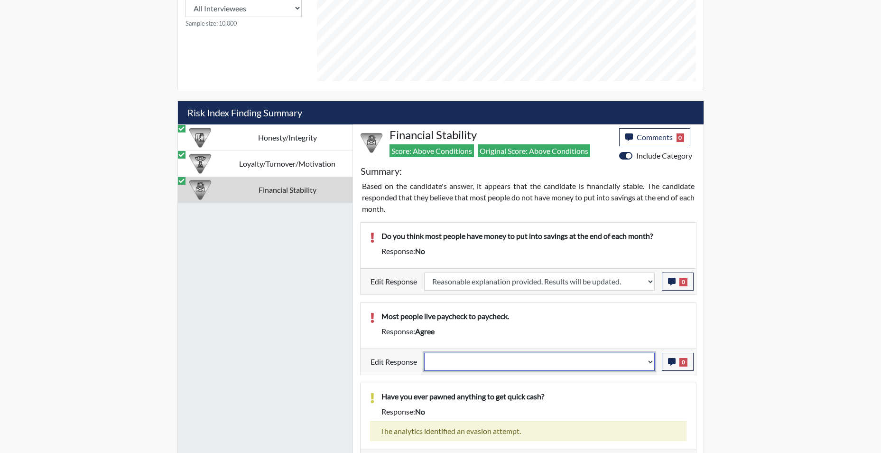
click at [648, 366] on select "Question is not relevant. Results will be updated. Reasonable explanation provi…" at bounding box center [539, 362] width 231 height 18
select select "reasonable-explanation-provided"
click at [424, 353] on select "Question is not relevant. Results will be updated. Reasonable explanation provi…" at bounding box center [539, 362] width 231 height 18
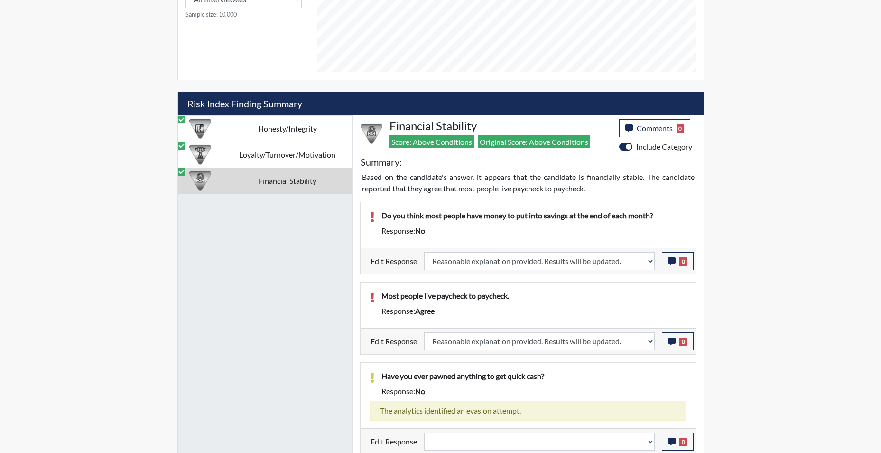
scroll to position [526, 0]
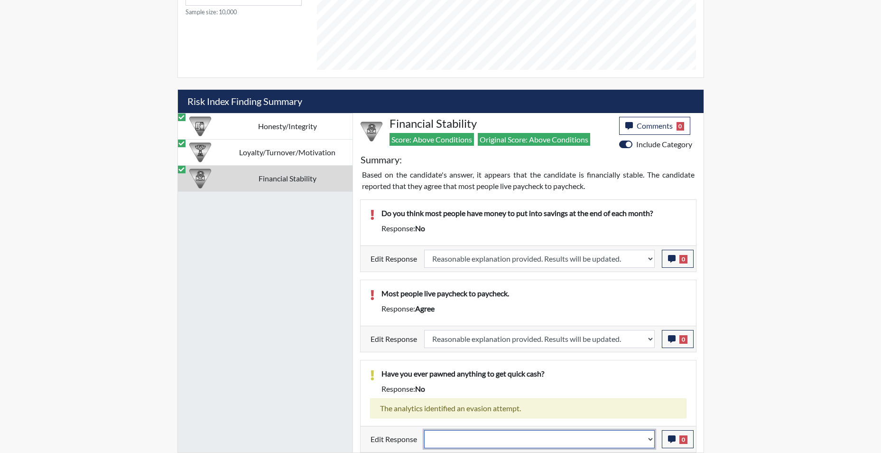
click at [647, 441] on select "Question is not relevant. Results will be updated. Reasonable explanation provi…" at bounding box center [539, 439] width 231 height 18
select select "reasonable-explanation-provided"
click at [424, 430] on select "Question is not relevant. Results will be updated. Reasonable explanation provi…" at bounding box center [539, 439] width 231 height 18
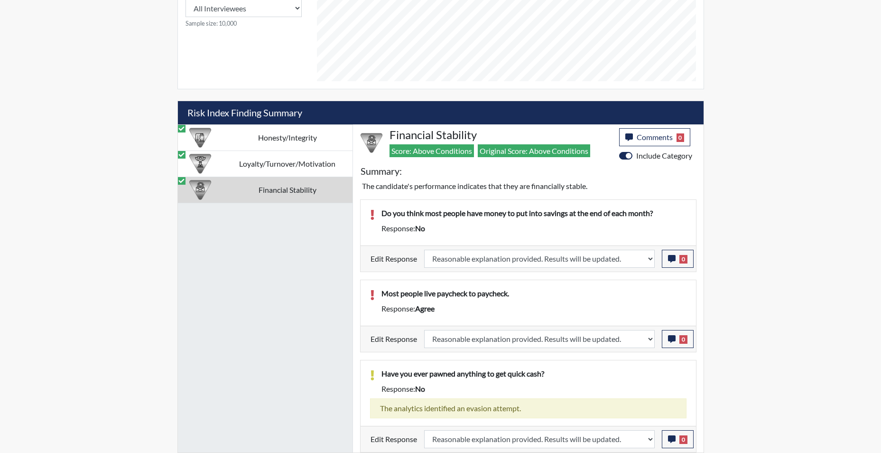
scroll to position [158, 394]
